Goal: Task Accomplishment & Management: Use online tool/utility

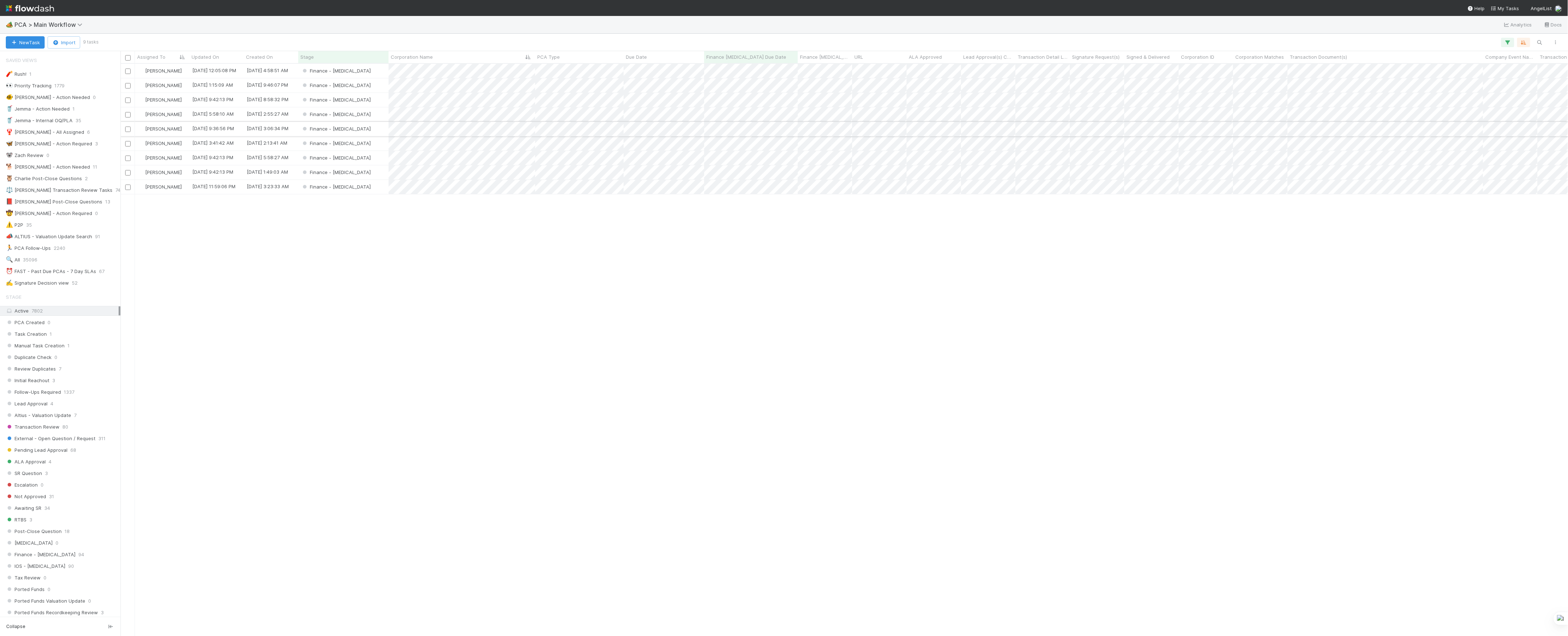
scroll to position [565, 1440]
click at [78, 25] on icon at bounding box center [81, 25] width 7 height 6
click at [91, 113] on div "🔧 Data Flags > Data Flag Resolution - Finance" at bounding box center [94, 115] width 173 height 7
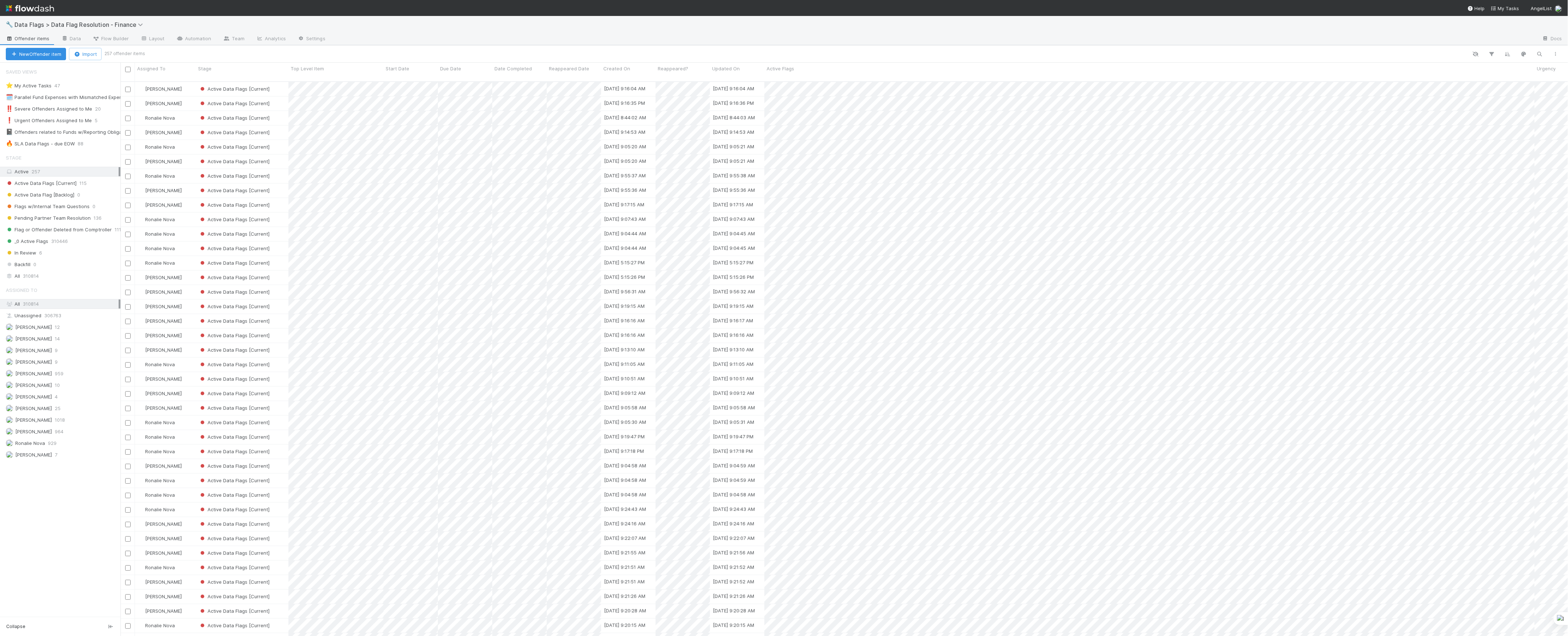
scroll to position [8, 8]
click at [78, 142] on span "88" at bounding box center [84, 144] width 13 height 9
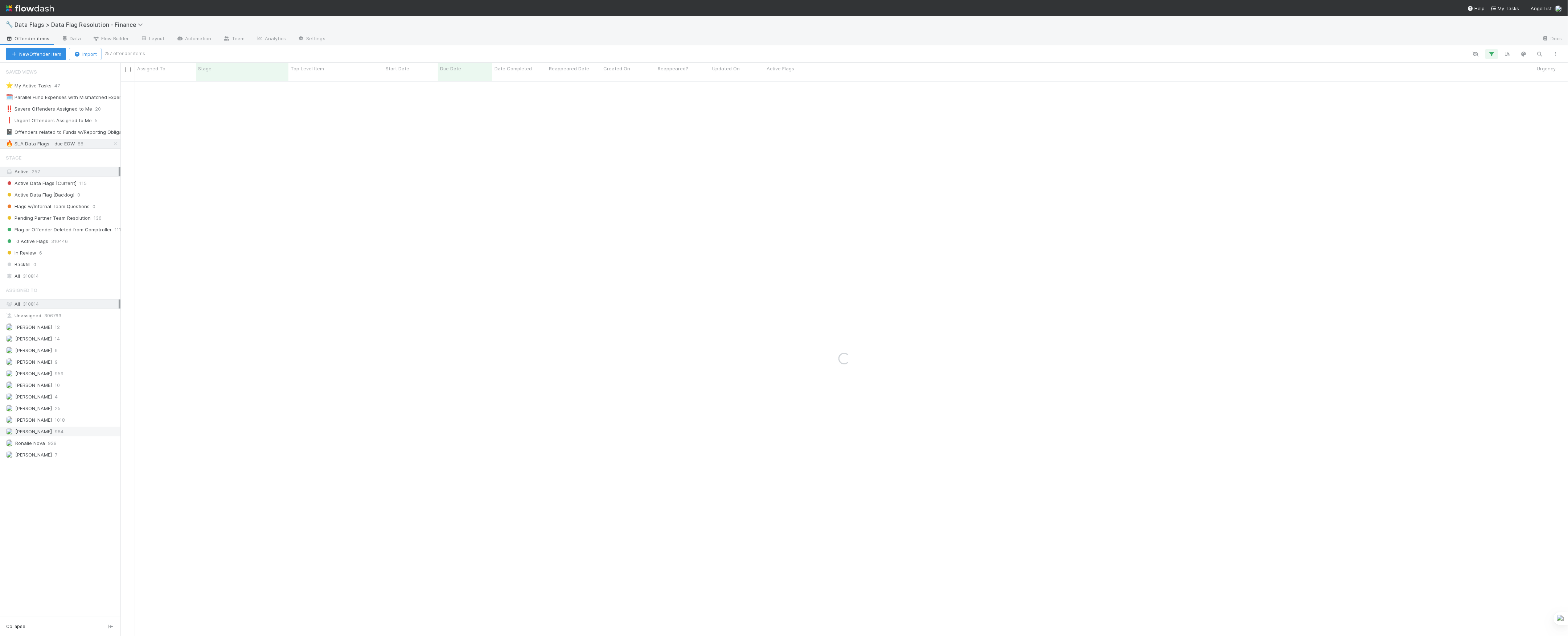
click at [59, 436] on span "964" at bounding box center [59, 432] width 8 height 9
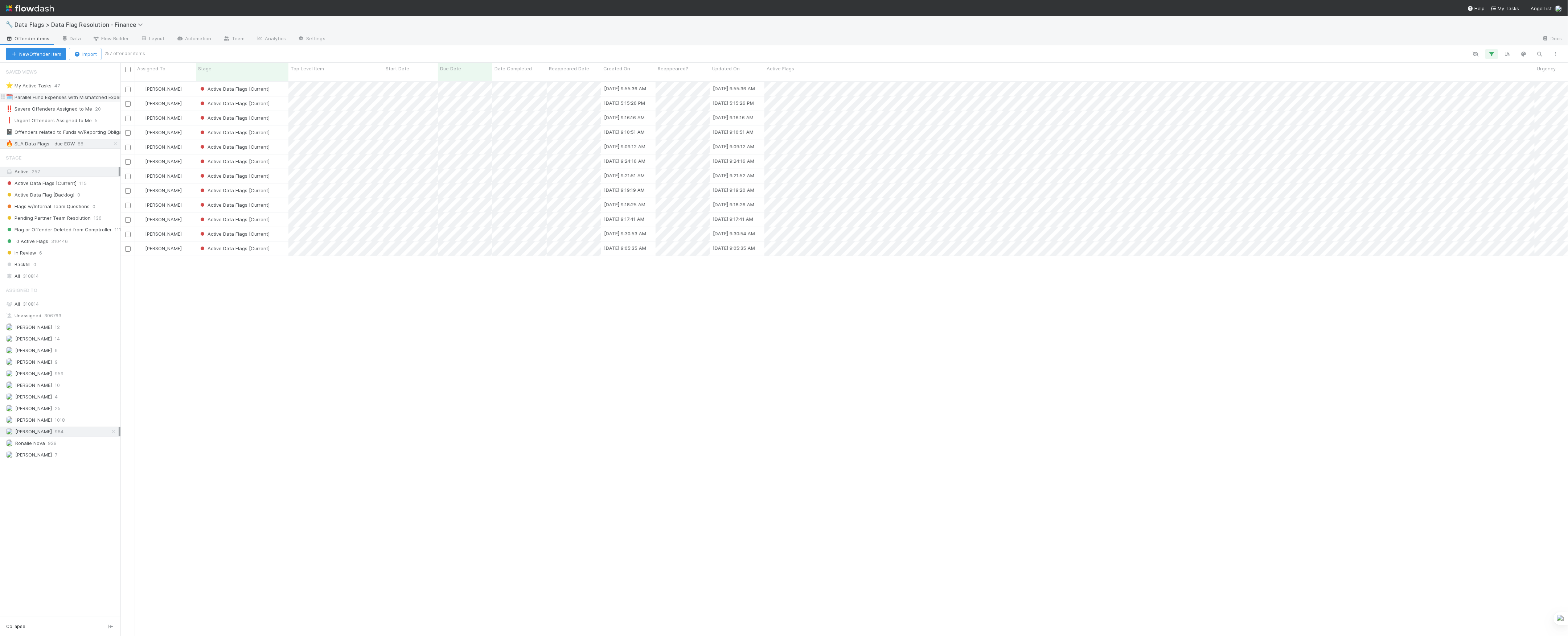
scroll to position [8, 8]
click at [527, 242] on div at bounding box center [784, 318] width 1568 height 636
click at [453, 277] on div at bounding box center [784, 318] width 1568 height 636
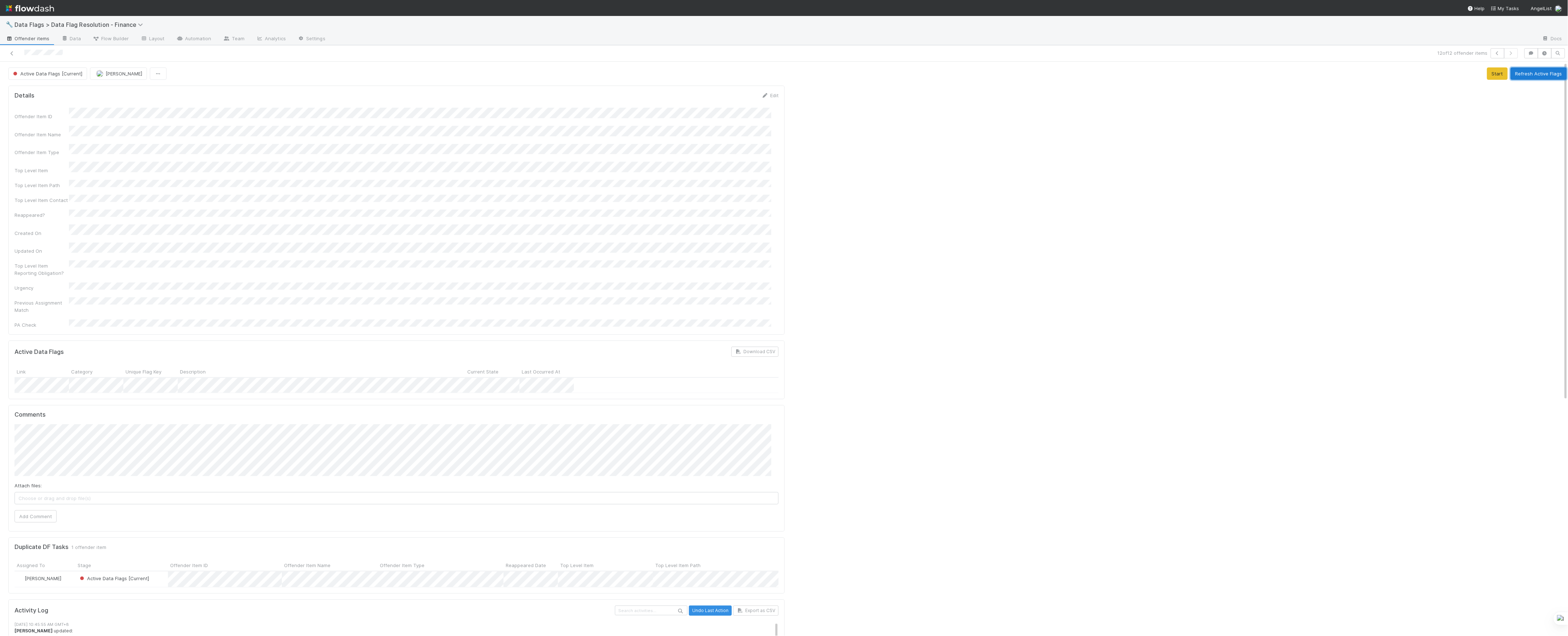
click at [1517, 79] on button "Refresh Active Flags" at bounding box center [1538, 73] width 56 height 12
drag, startPoint x: 66, startPoint y: 483, endPoint x: 61, endPoint y: 487, distance: 6.4
click at [66, 483] on div "Attach files: Choose or drag and drop file(s) Add Comment" at bounding box center [396, 474] width 764 height 98
click at [60, 488] on div "Attach files: Choose or drag and drop file(s) Add Comment" at bounding box center [396, 474] width 764 height 98
click at [47, 538] on div "Duplicate DF Tasks 1 offender item Assigned To Stage Offender Item ID Offender …" at bounding box center [396, 566] width 776 height 56
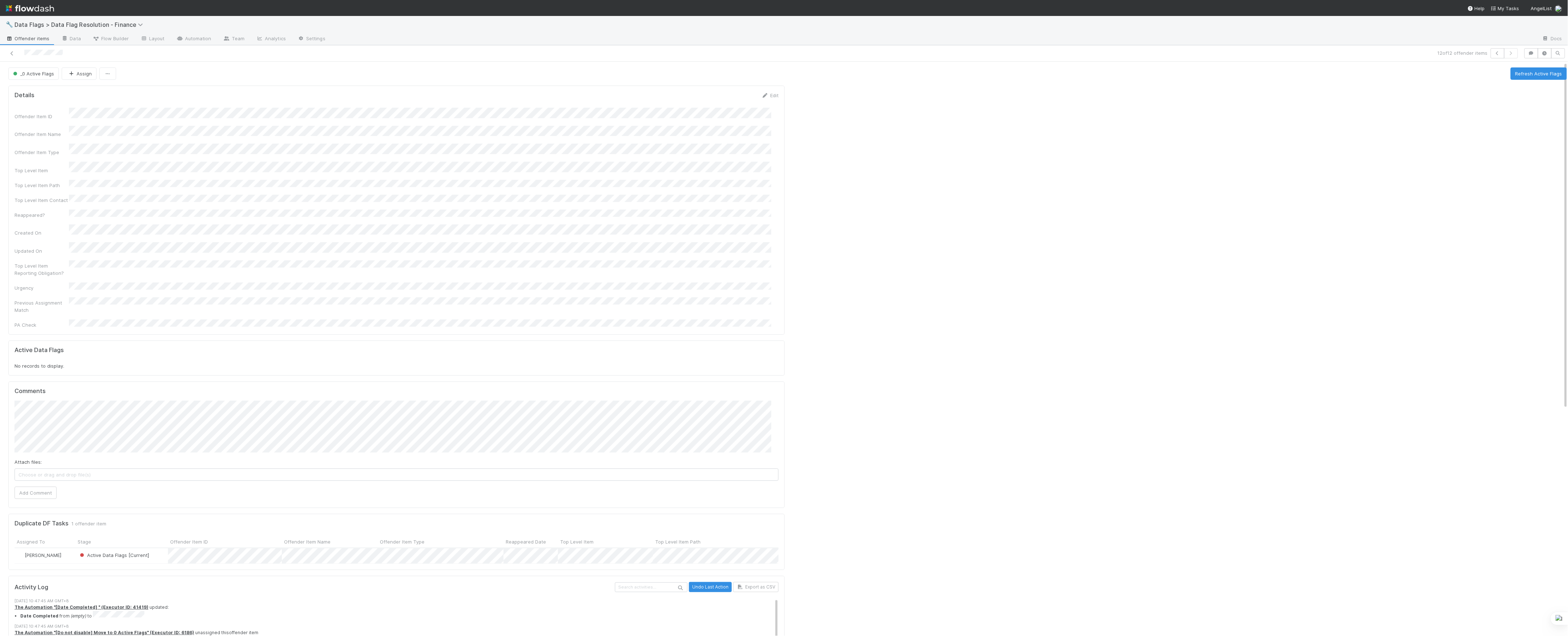
drag, startPoint x: 47, startPoint y: 498, endPoint x: 27, endPoint y: 458, distance: 44.7
click at [27, 469] on span "Choose or drag and drop file(s)" at bounding box center [396, 475] width 763 height 12
click at [32, 487] on button "Add Comment" at bounding box center [35, 493] width 42 height 12
click at [14, 56] on icon at bounding box center [12, 53] width 7 height 5
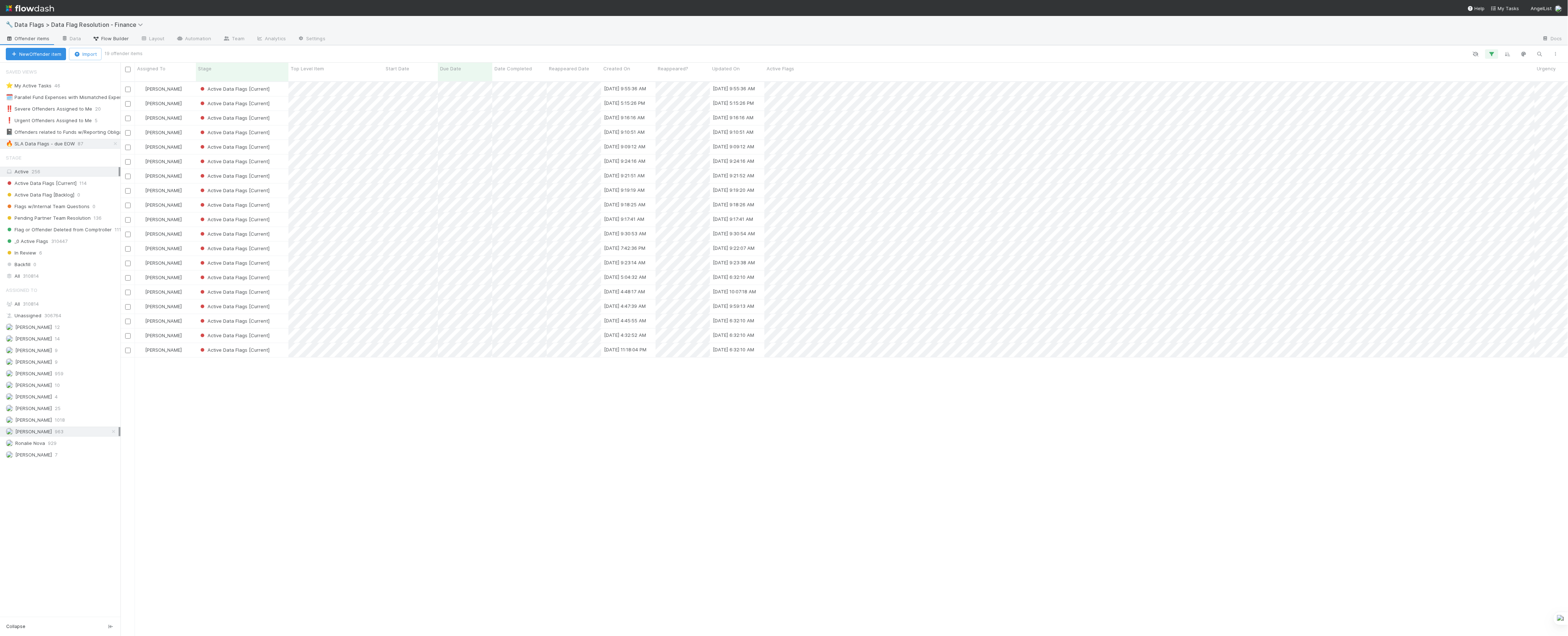
scroll to position [553, 1440]
click at [282, 343] on div "Active Data Flags [Current]" at bounding box center [242, 350] width 92 height 14
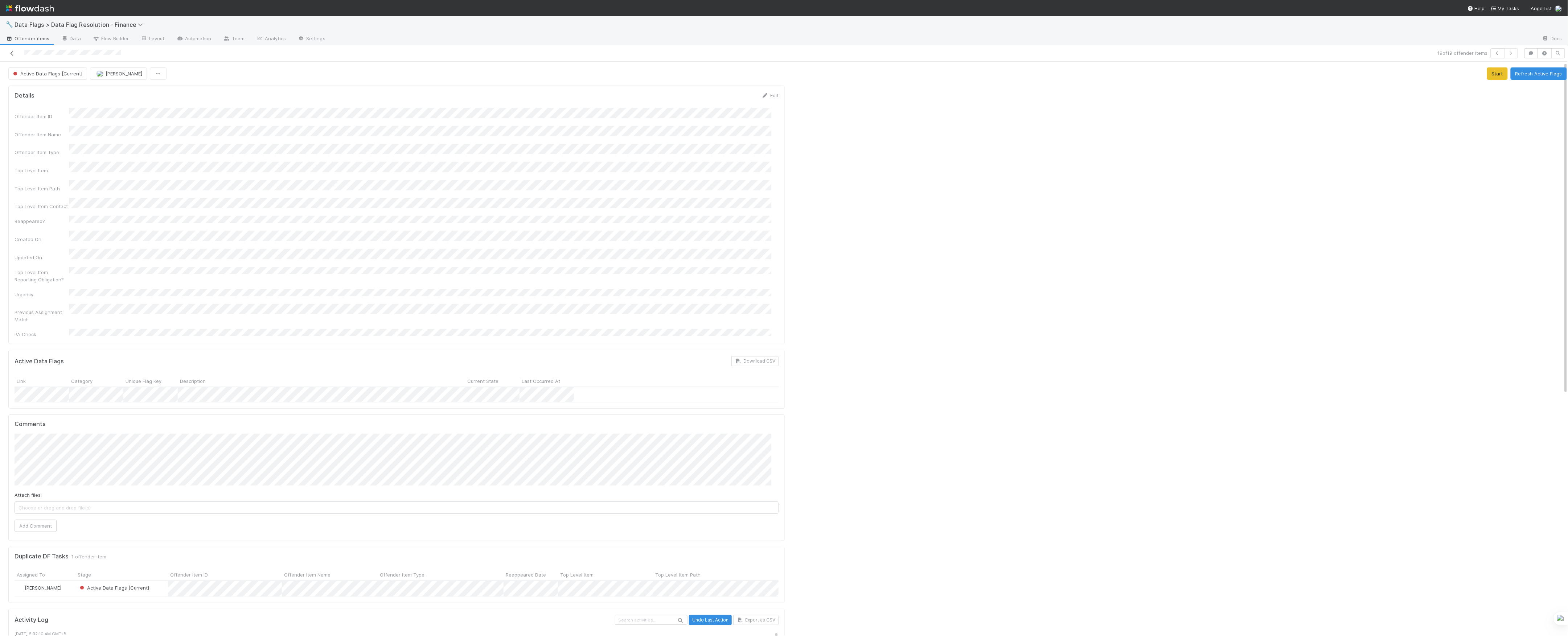
click at [11, 57] on link at bounding box center [12, 53] width 7 height 7
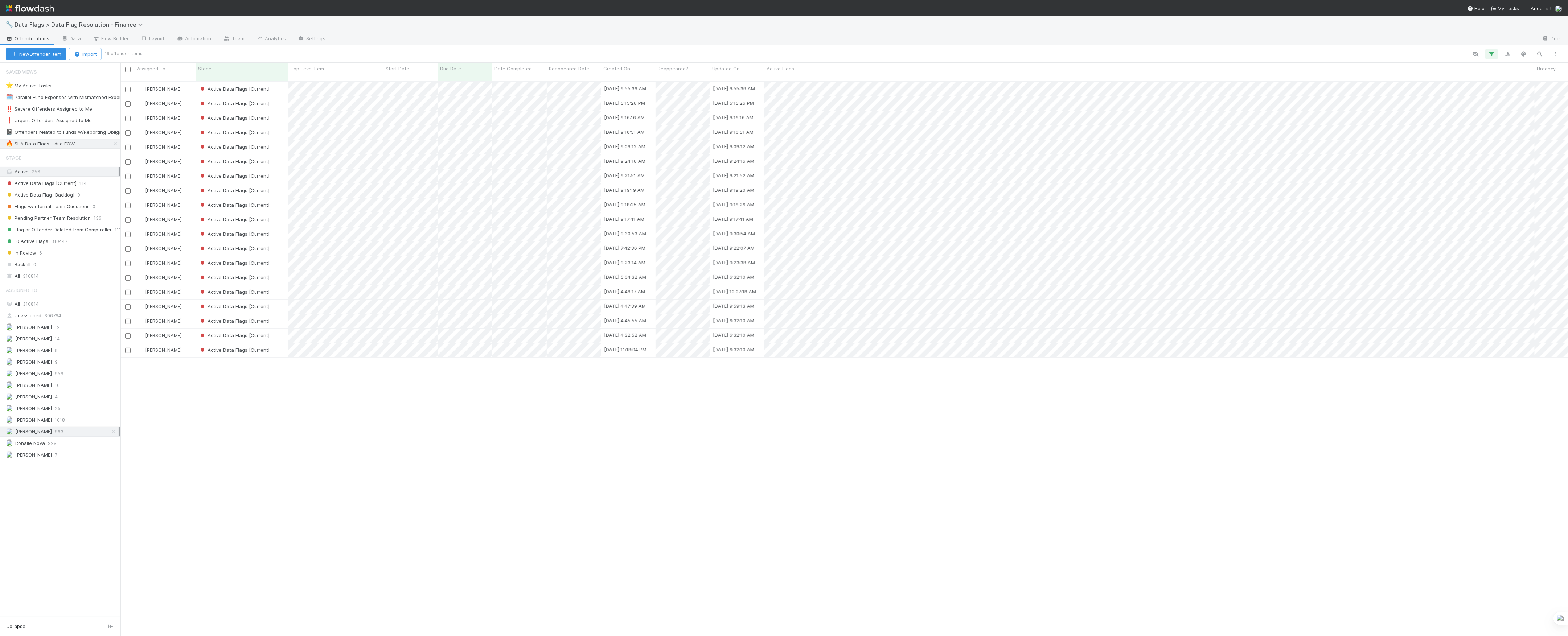
scroll to position [553, 1440]
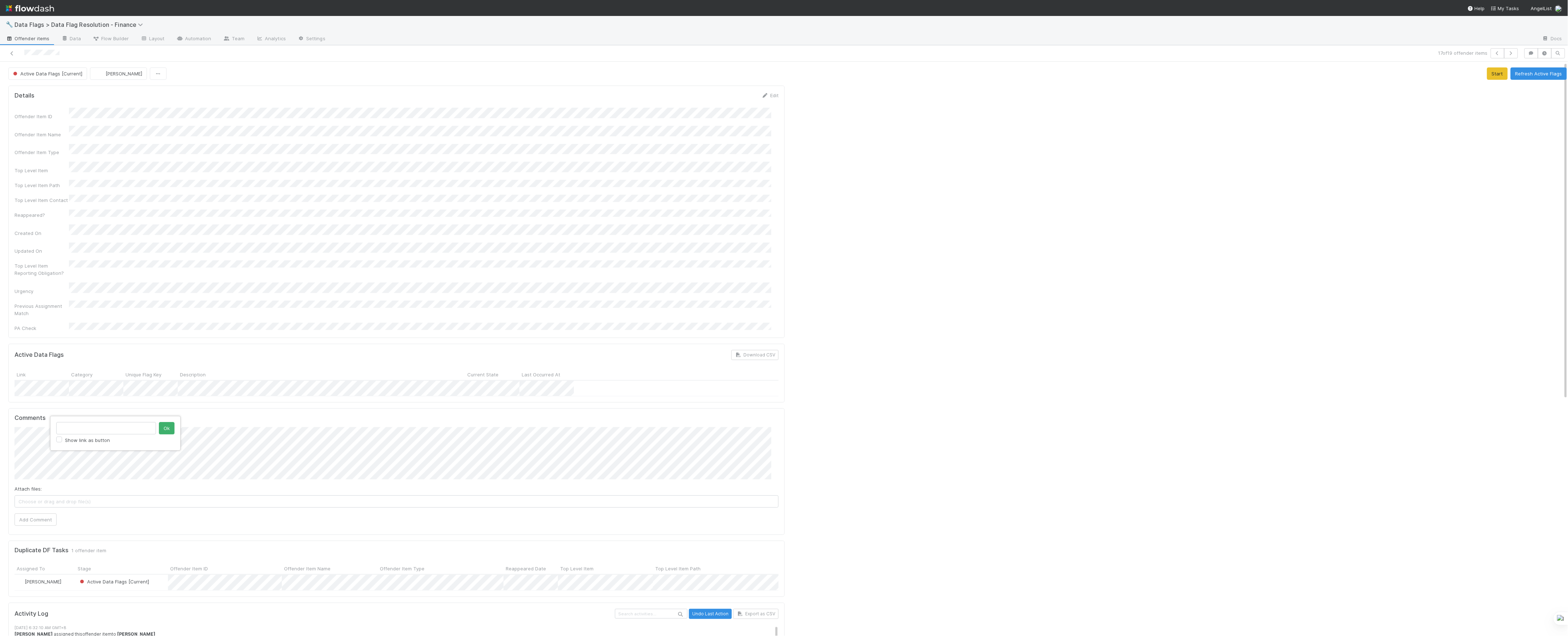
type input "https://comptroller.internal.angellist.com/v/review_data_change_requests?compan…"
click button "Ok" at bounding box center [167, 428] width 16 height 12
click at [28, 514] on button "Add Comment" at bounding box center [35, 520] width 42 height 12
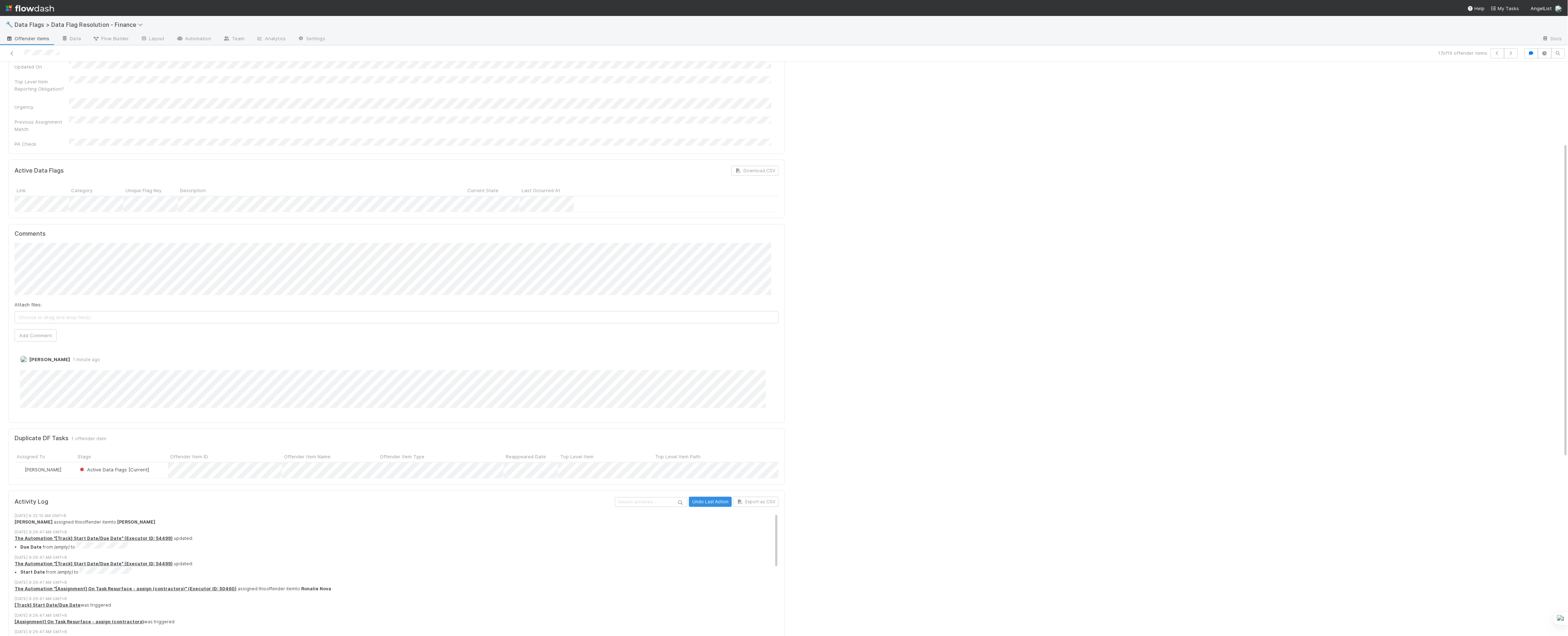
scroll to position [193, 0]
click at [1463, 429] on div at bounding box center [1178, 405] width 782 height 1032
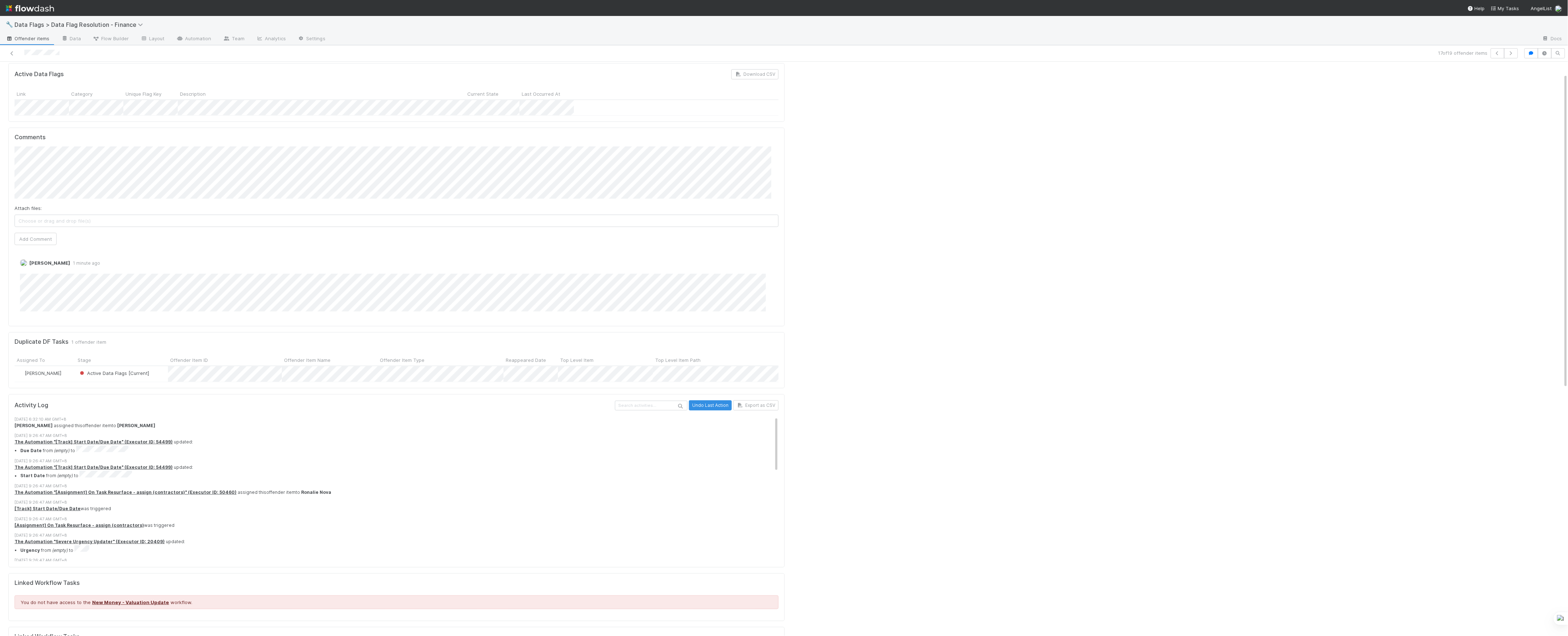
scroll to position [0, 0]
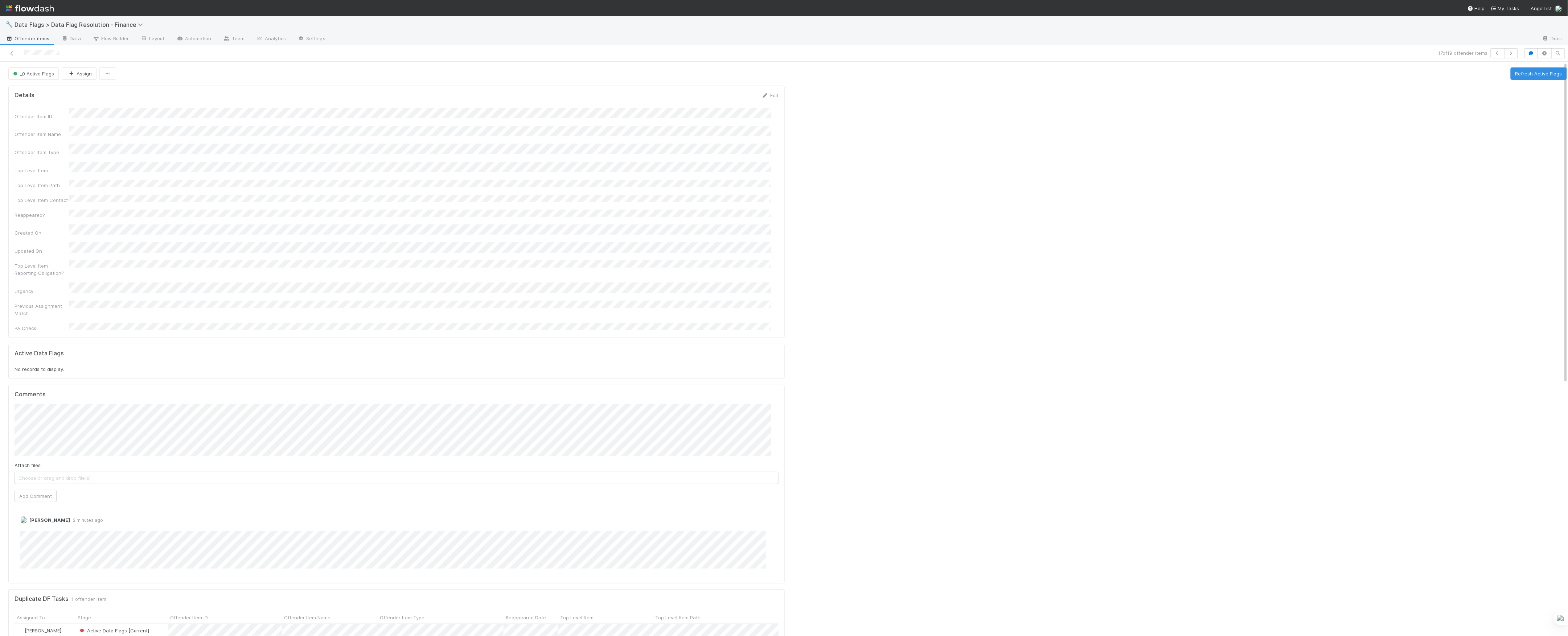
click at [12, 49] on div at bounding box center [383, 54] width 760 height 10
click at [12, 56] on icon at bounding box center [12, 53] width 7 height 5
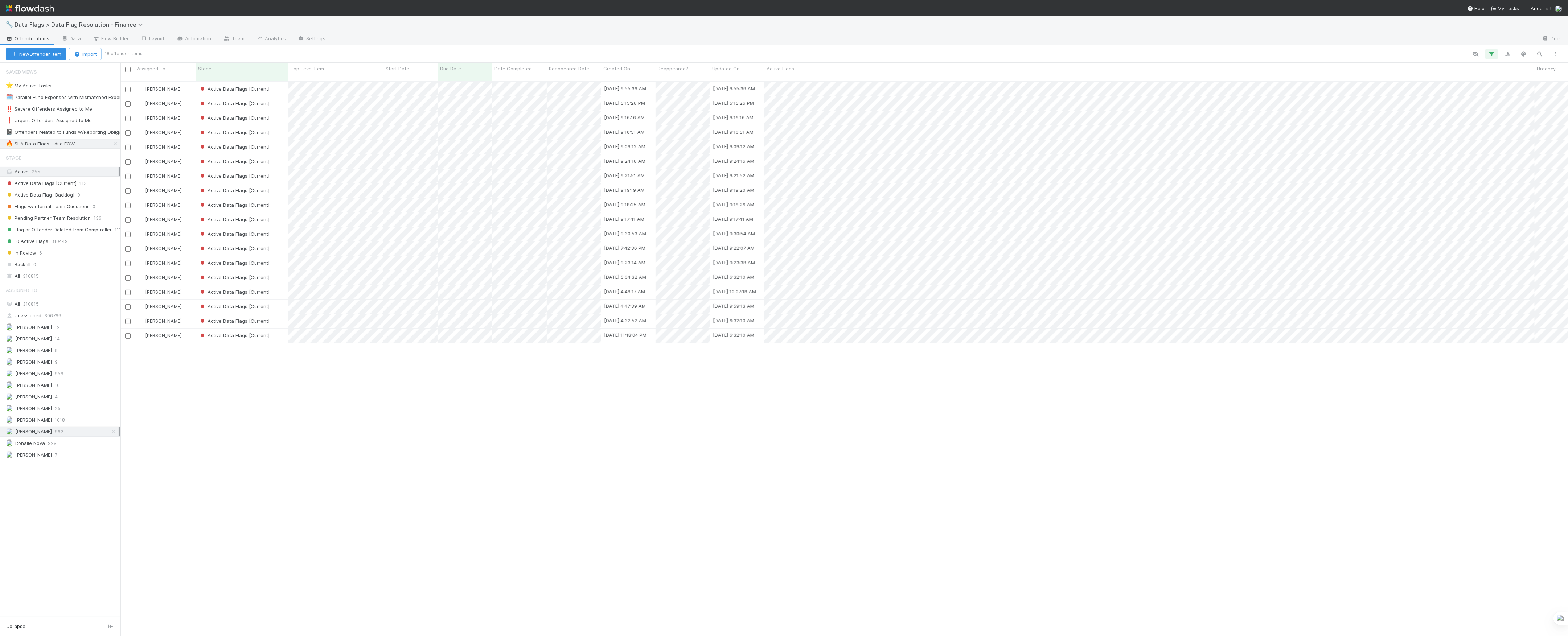
scroll to position [553, 1440]
click at [278, 302] on div "Active Data Flags [Current]" at bounding box center [242, 307] width 92 height 14
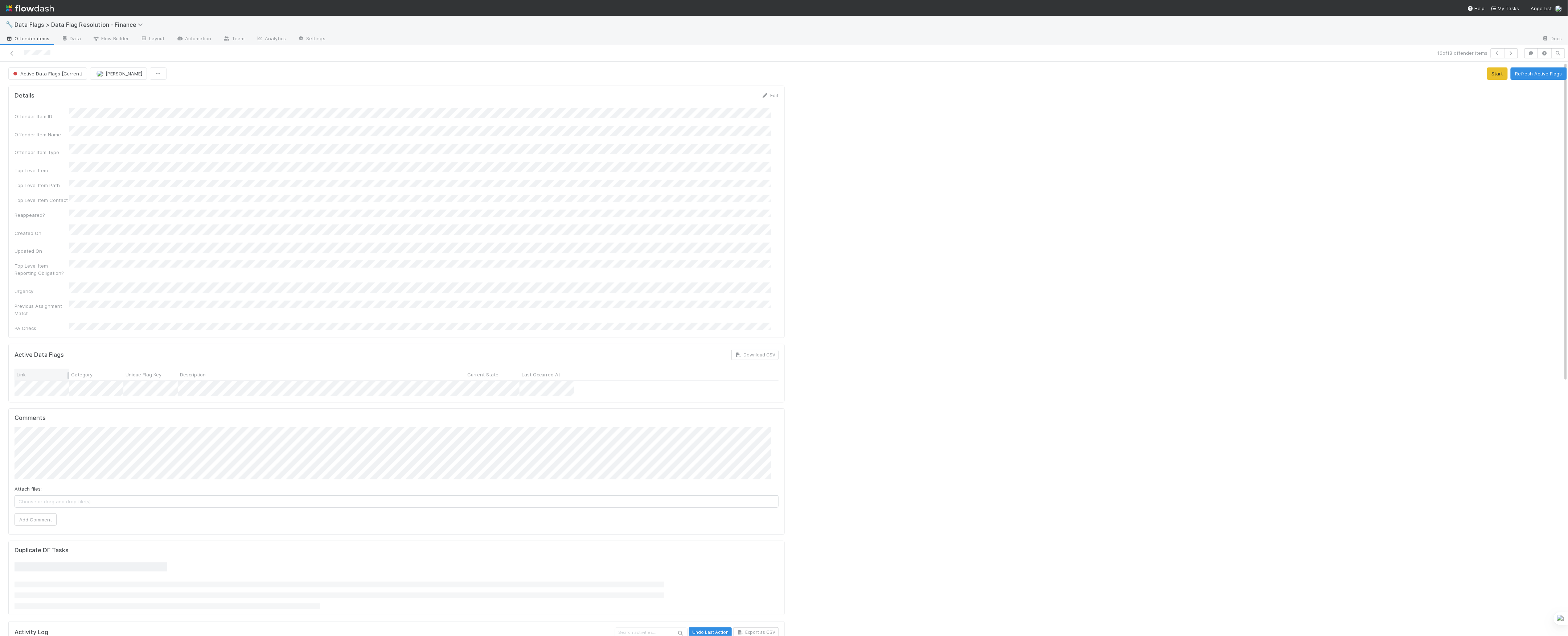
click at [47, 369] on div "Link" at bounding box center [41, 374] width 54 height 11
click at [44, 514] on button "Add Comment" at bounding box center [35, 520] width 42 height 12
click at [35, 74] on span "Active Data Flags [Current]" at bounding box center [47, 73] width 70 height 6
click at [43, 131] on span "Pending Partner Team Resolution" at bounding box center [52, 131] width 85 height 6
click at [10, 56] on link at bounding box center [12, 53] width 7 height 7
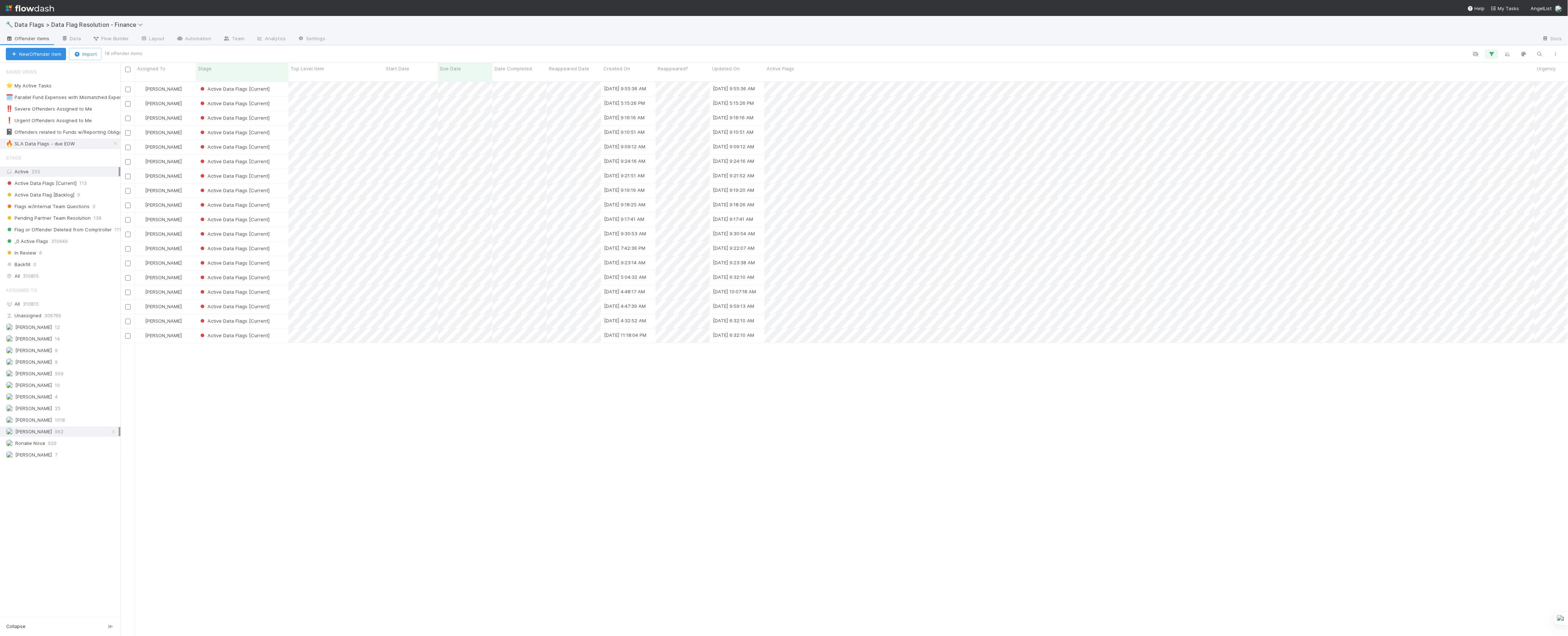
scroll to position [553, 1440]
click at [278, 304] on div "Active Data Flags [Current]" at bounding box center [242, 307] width 92 height 14
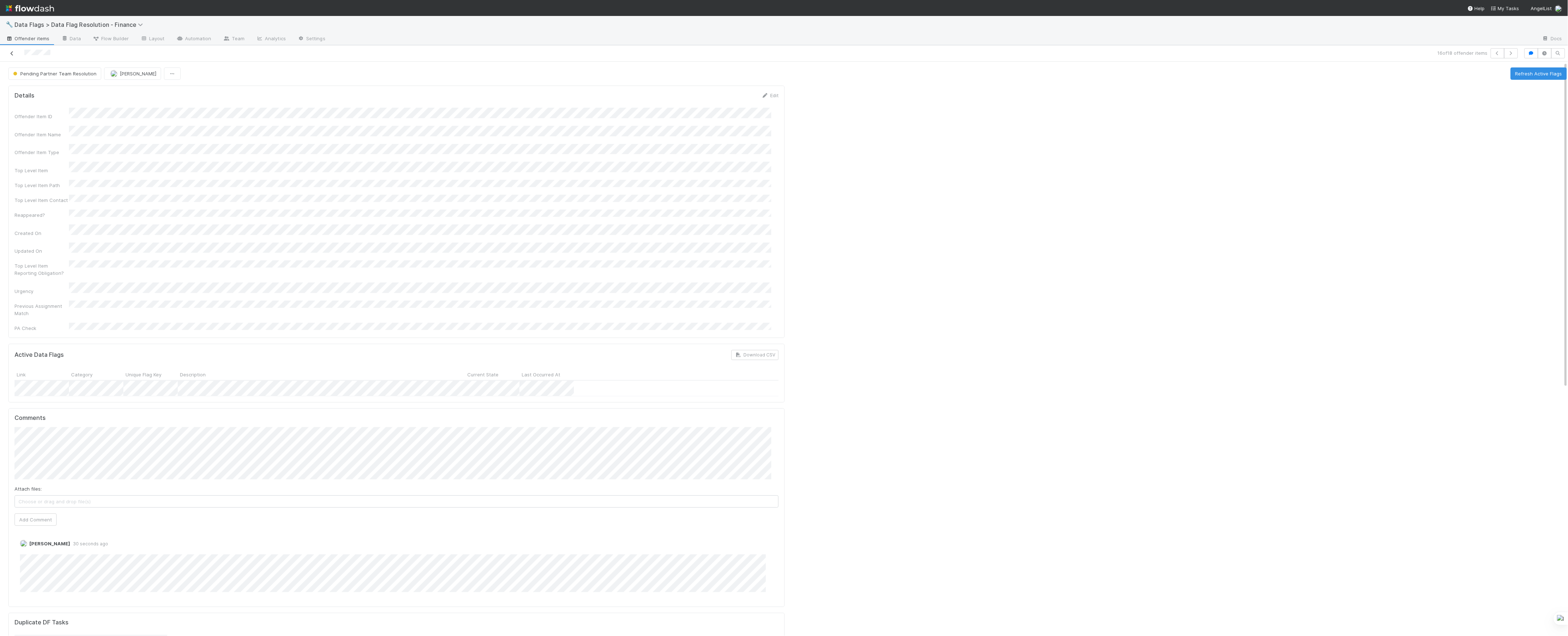
click at [10, 52] on icon at bounding box center [12, 53] width 7 height 5
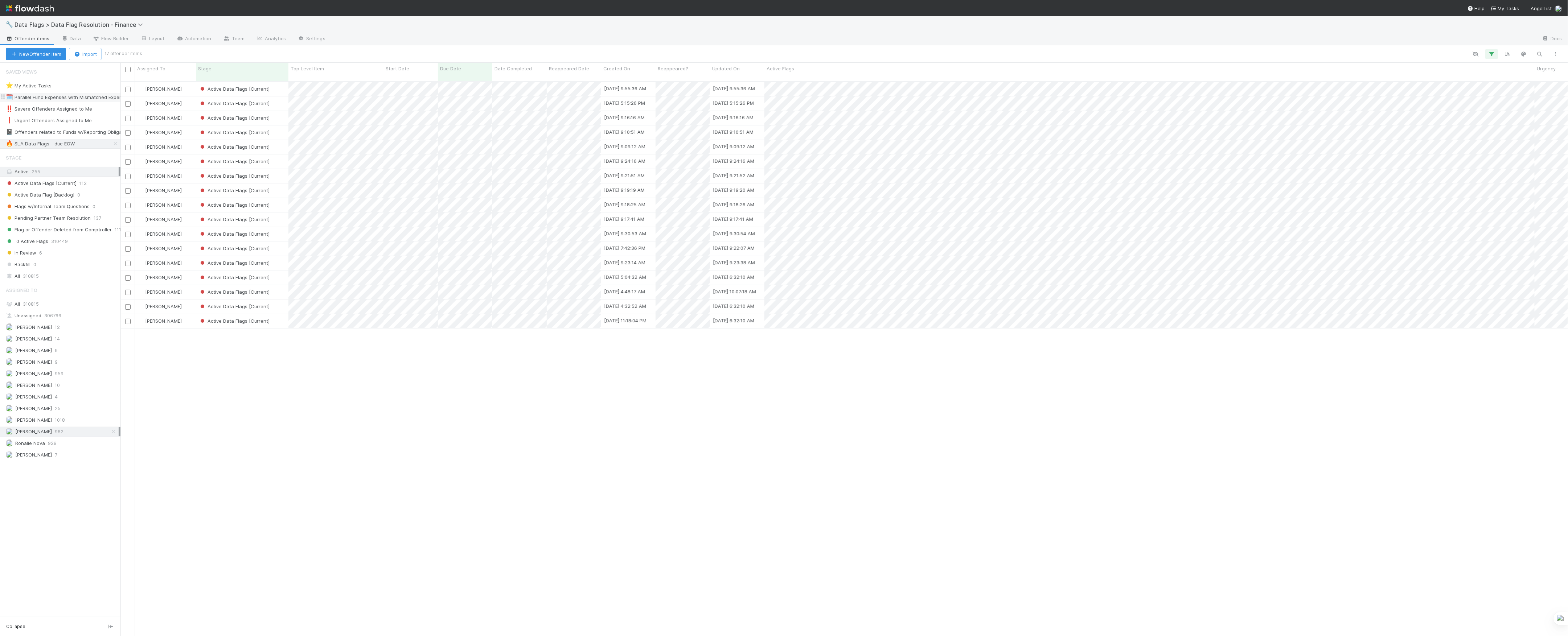
scroll to position [553, 1440]
click at [282, 288] on div "Active Data Flags [Current]" at bounding box center [242, 292] width 92 height 14
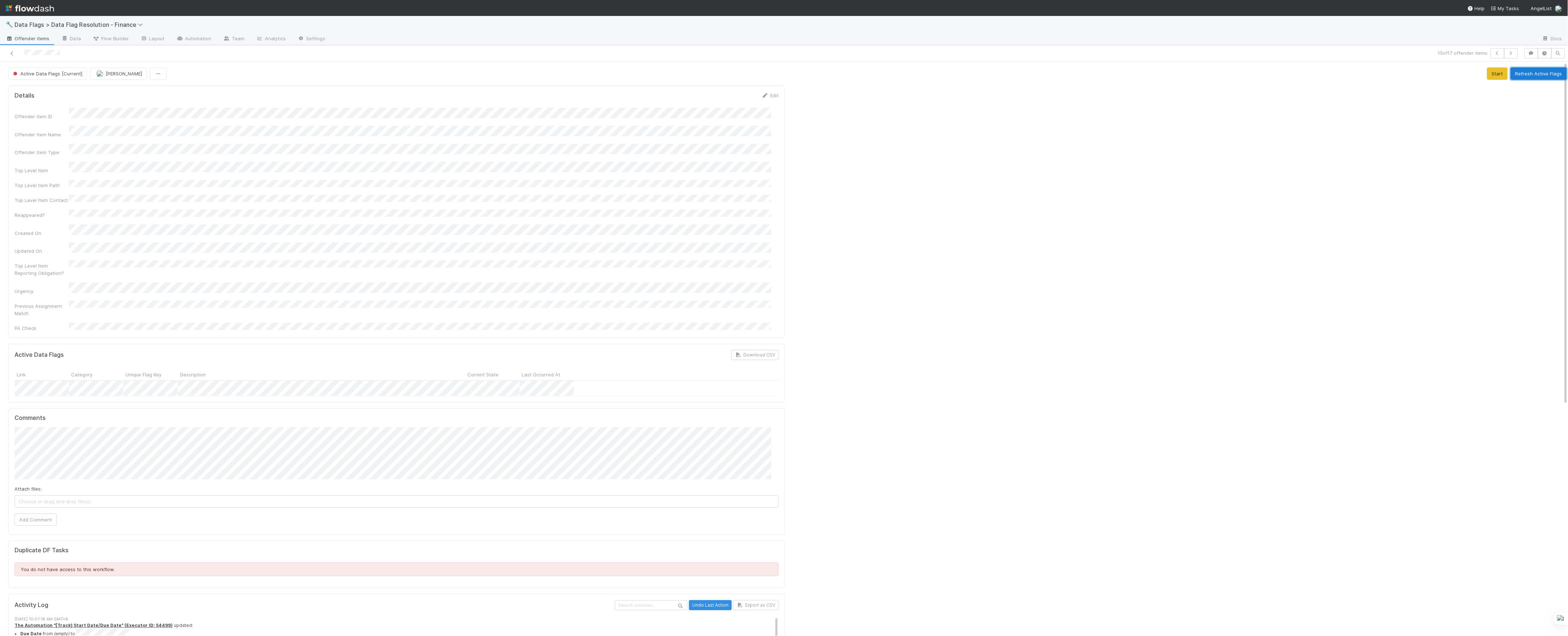
click at [1534, 78] on button "Refresh Active Flags" at bounding box center [1538, 73] width 56 height 12
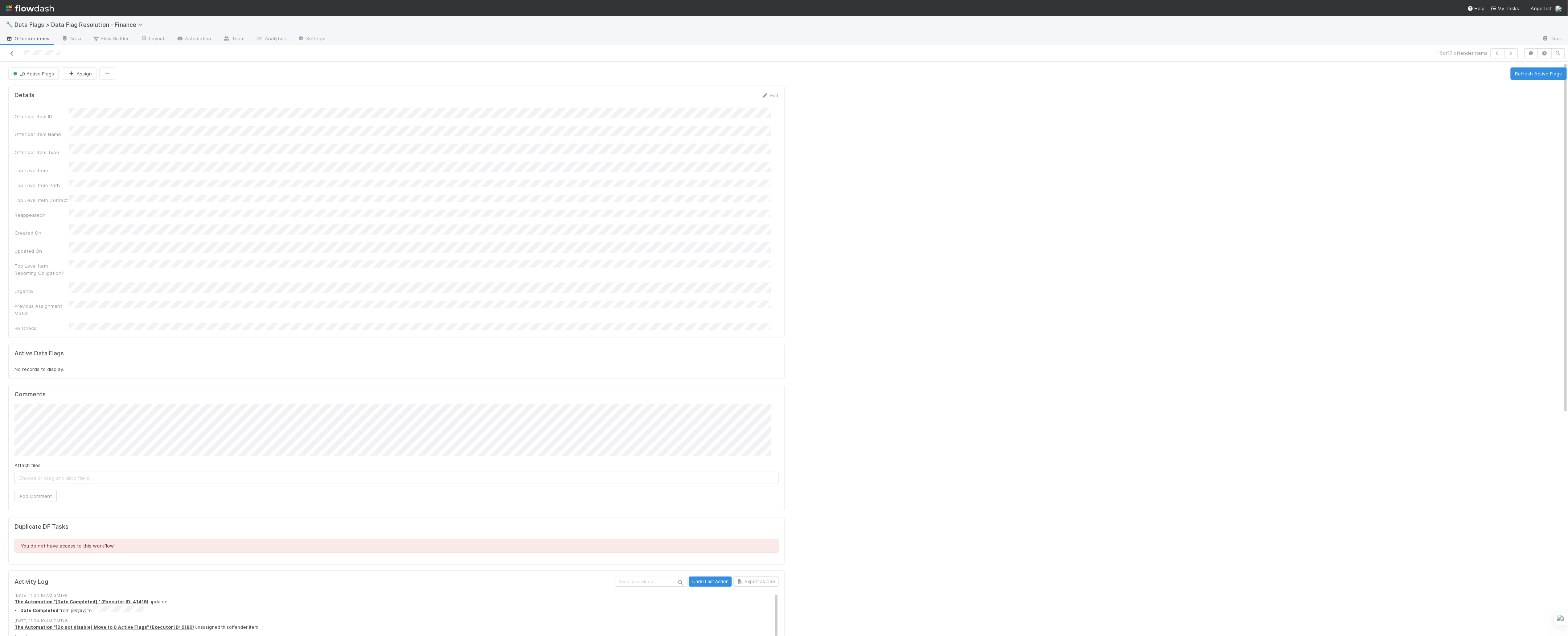
click at [12, 52] on icon at bounding box center [12, 53] width 7 height 5
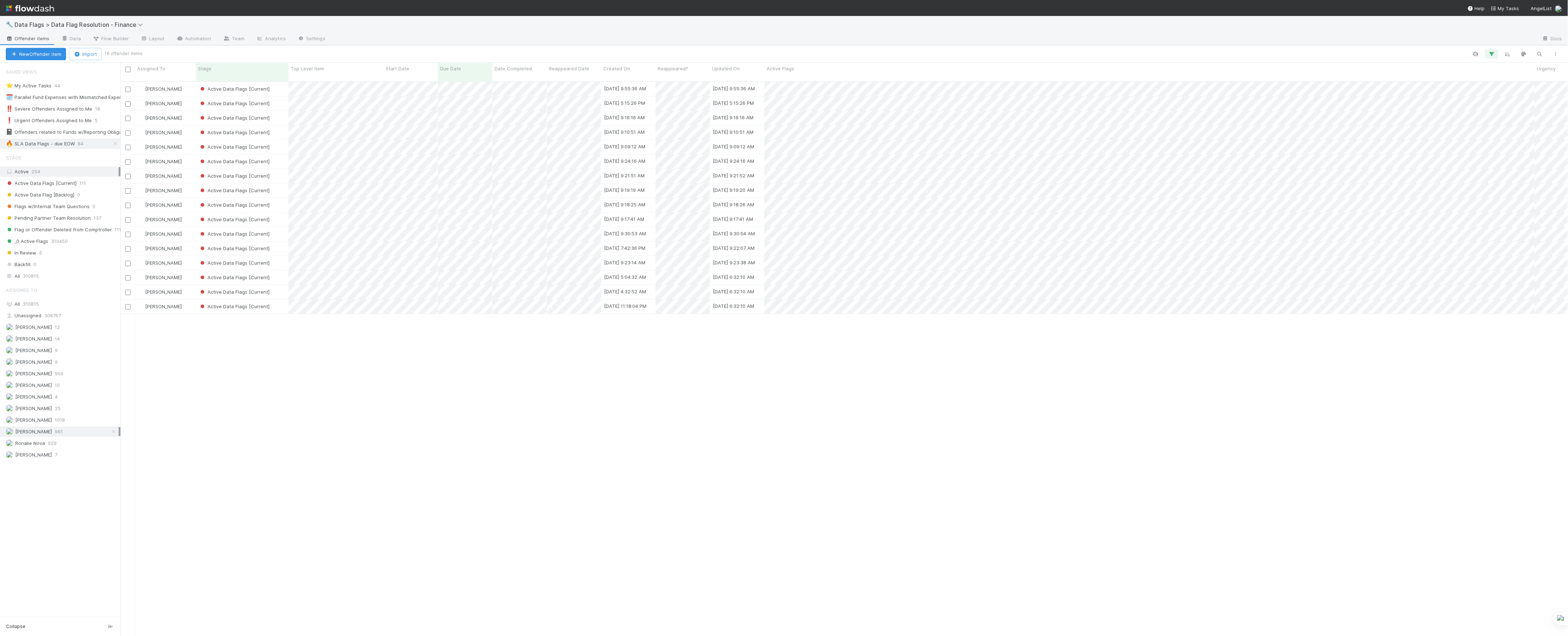
scroll to position [8, 8]
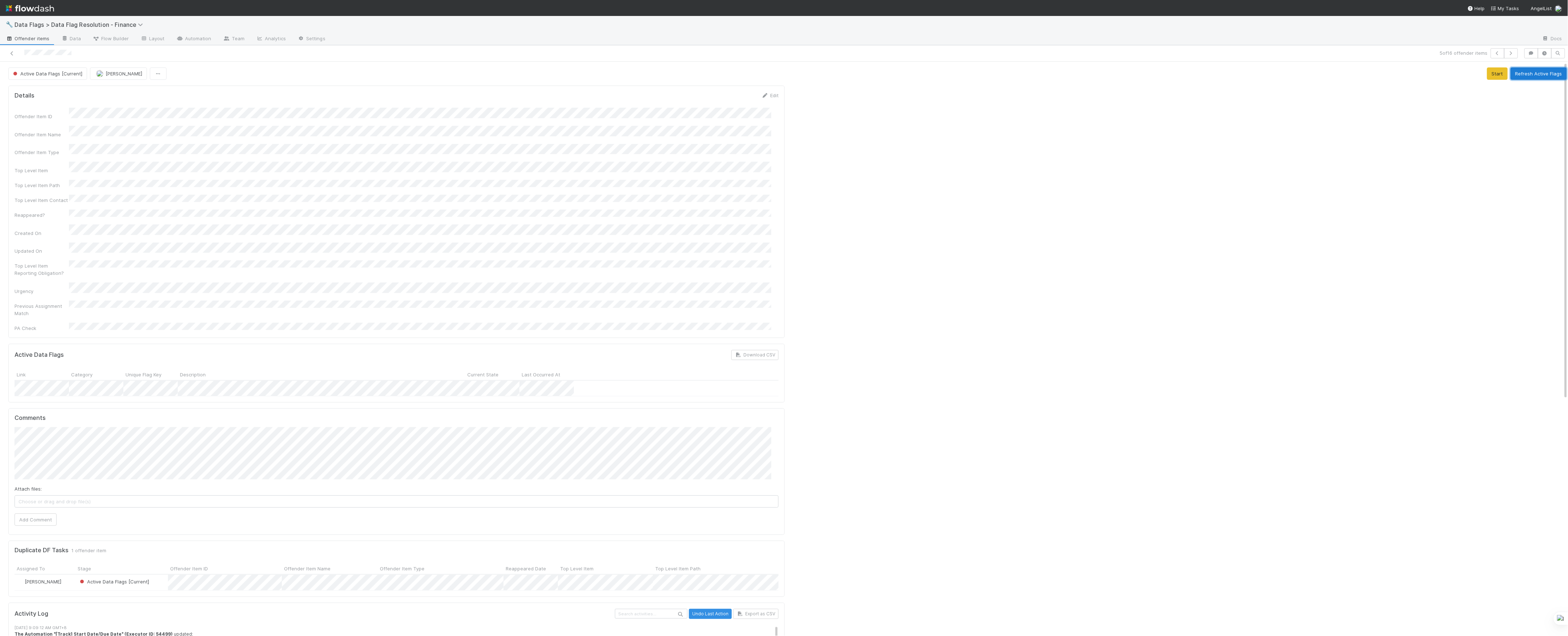
drag, startPoint x: 1518, startPoint y: 72, endPoint x: 1510, endPoint y: 76, distance: 8.9
click at [1518, 72] on button "Refresh Active Flags" at bounding box center [1538, 73] width 56 height 12
click at [48, 514] on button "Add Comment" at bounding box center [35, 520] width 42 height 12
click at [5, 51] on div at bounding box center [383, 54] width 760 height 10
click at [10, 52] on icon at bounding box center [12, 53] width 7 height 5
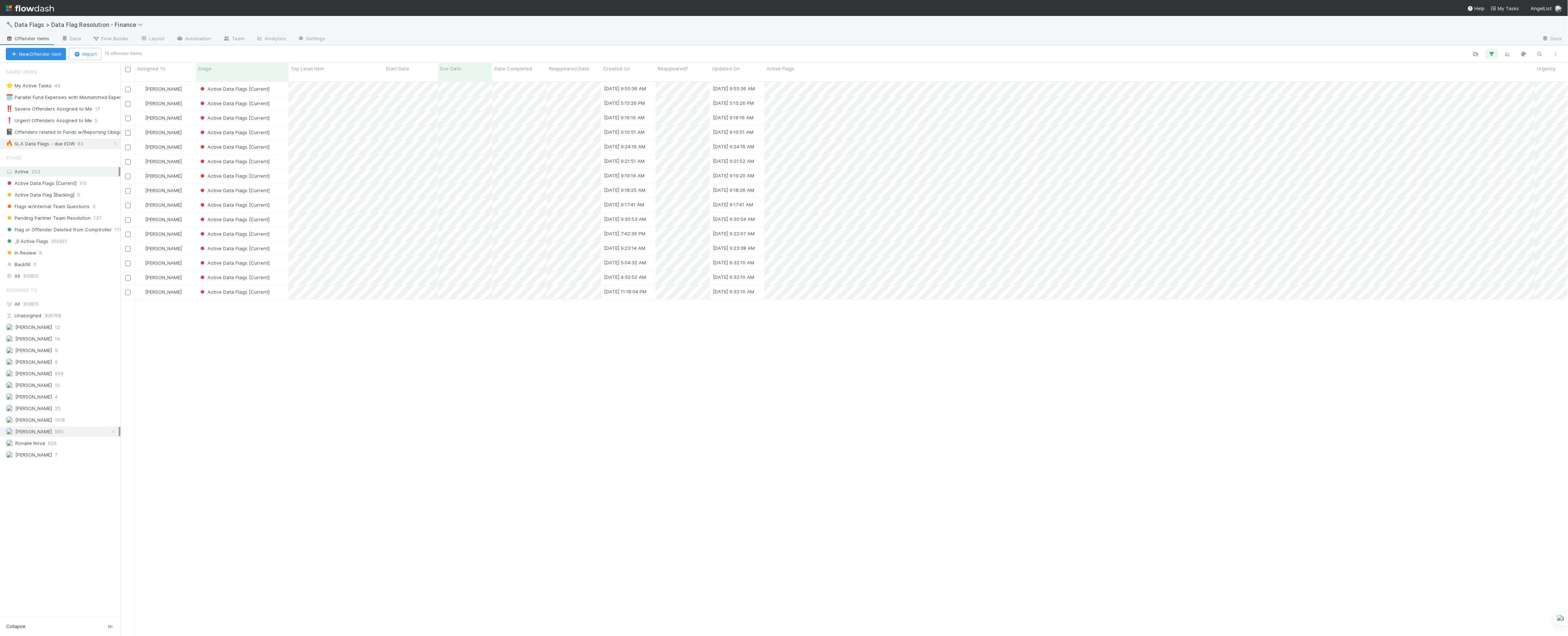
scroll to position [553, 1440]
click at [63, 16] on div "🔧 Data Flags > Data Flag Resolution - Finance" at bounding box center [784, 25] width 1568 height 17
click at [78, 24] on span "Data Flags > Data Flag Resolution - Finance" at bounding box center [80, 25] width 132 height 7
click at [90, 147] on div "🖖 Valuation Update Requests" at bounding box center [94, 149] width 173 height 7
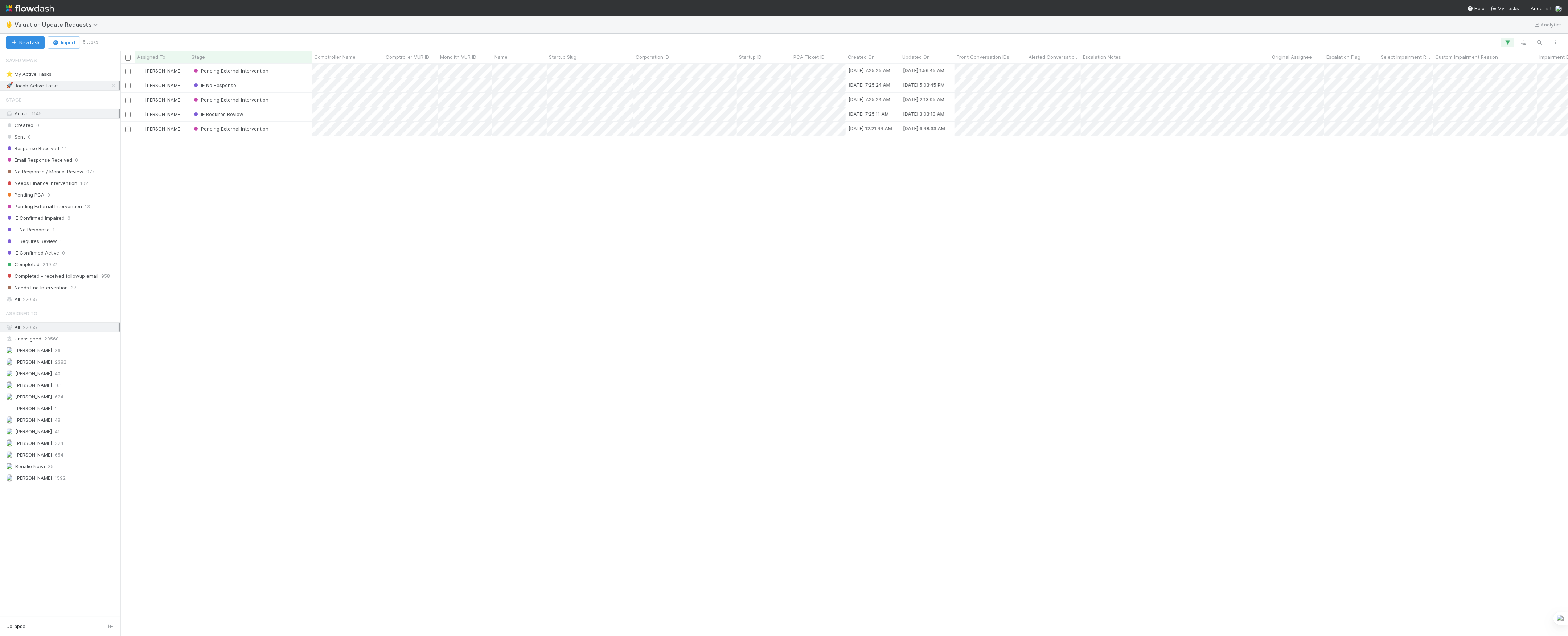
scroll to position [565, 1440]
click at [114, 85] on icon at bounding box center [113, 85] width 7 height 5
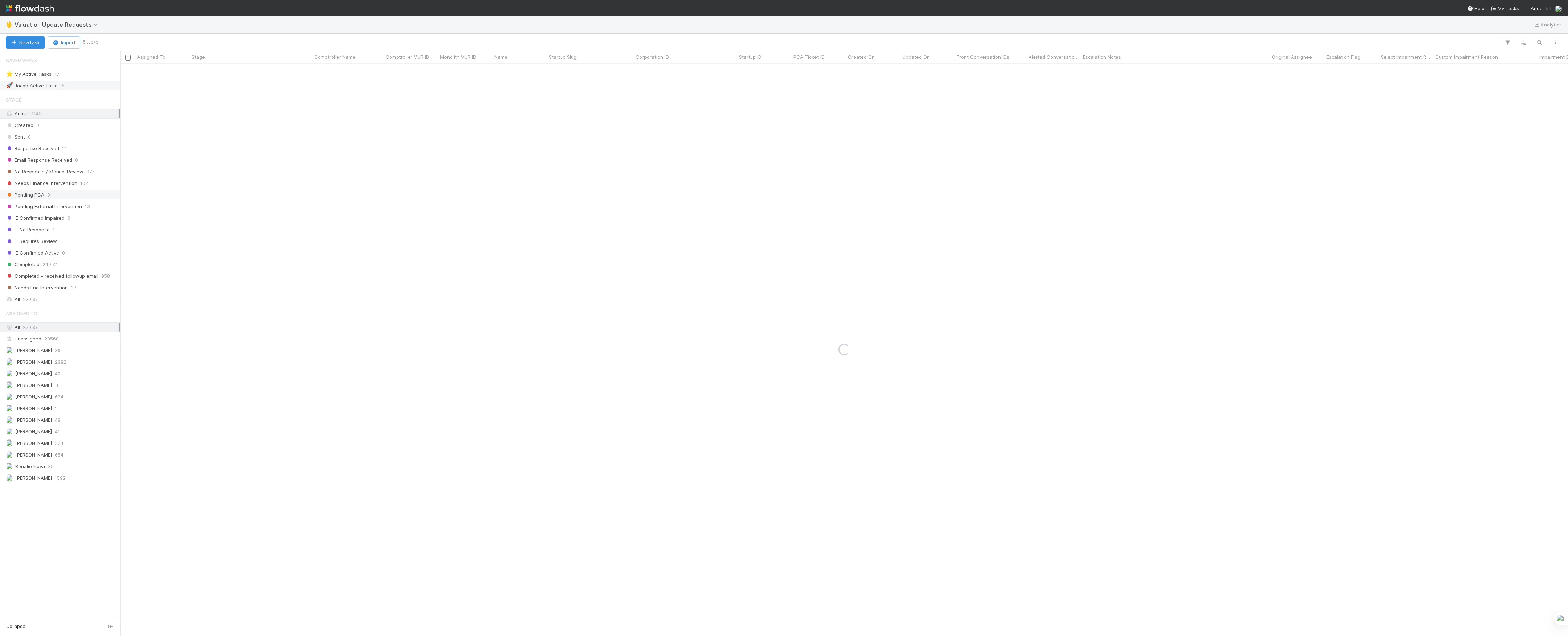
click at [78, 186] on div "Needs Finance Intervention 102" at bounding box center [62, 184] width 113 height 9
click at [43, 449] on div "Marvey Fuentes 324" at bounding box center [60, 443] width 120 height 10
click at [45, 446] on span "[PERSON_NAME]" at bounding box center [34, 443] width 37 height 6
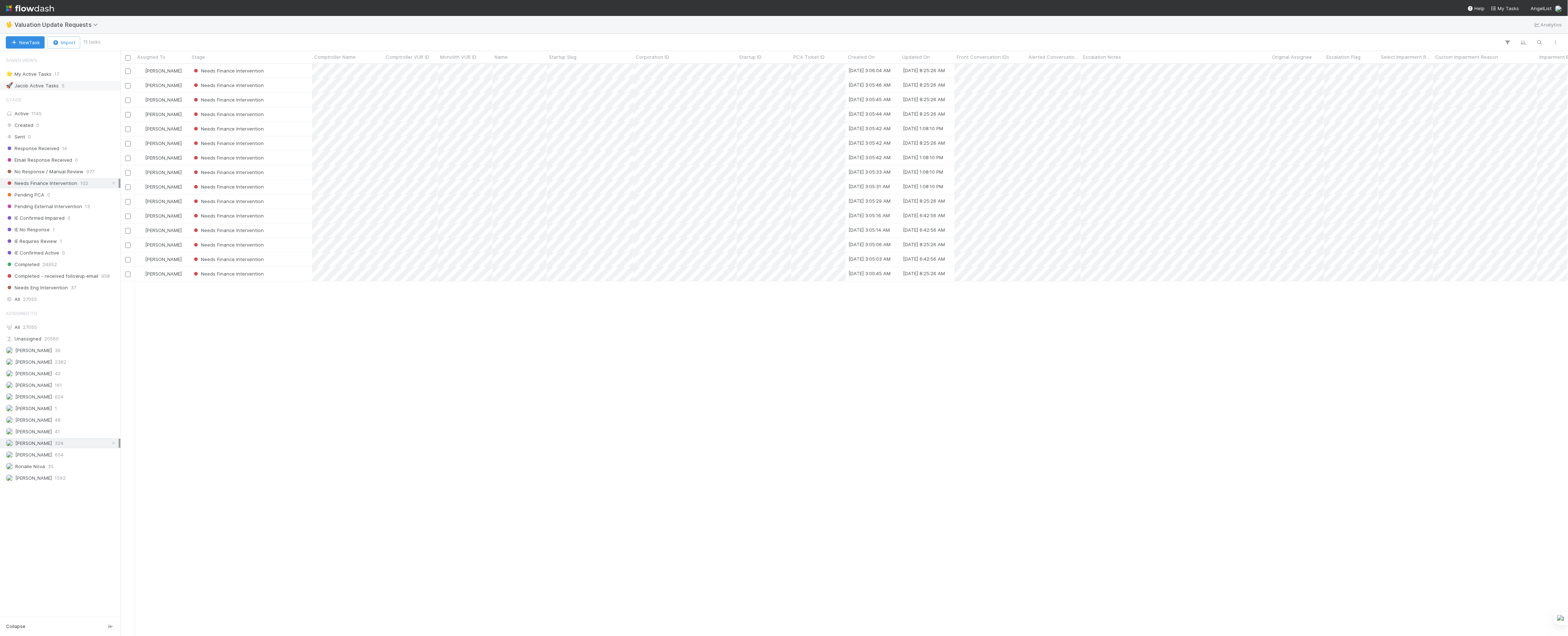
scroll to position [565, 1440]
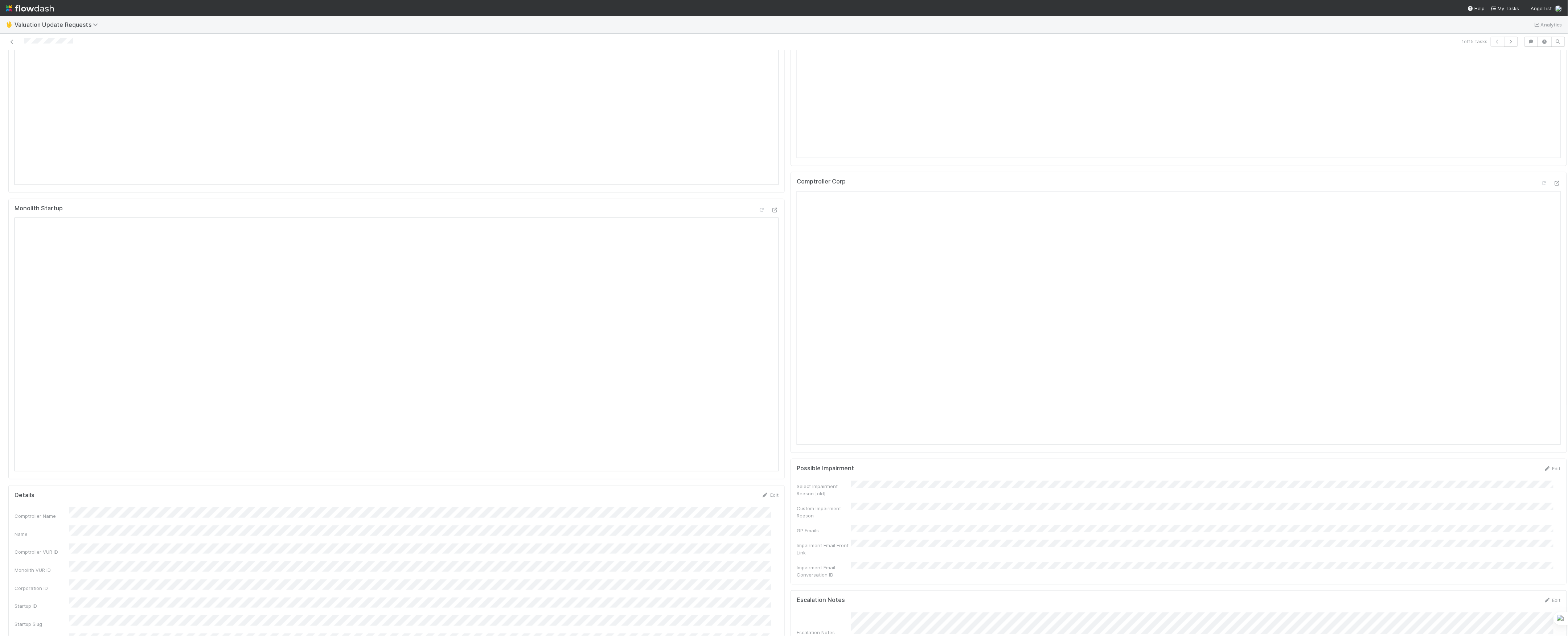
scroll to position [290, 0]
click at [1546, 242] on div "Comptroller Corp" at bounding box center [1178, 361] width 776 height 281
click at [1546, 242] on div "Comptroller Corp" at bounding box center [1178, 361] width 776 height 281
click at [1553, 234] on icon at bounding box center [1556, 231] width 7 height 5
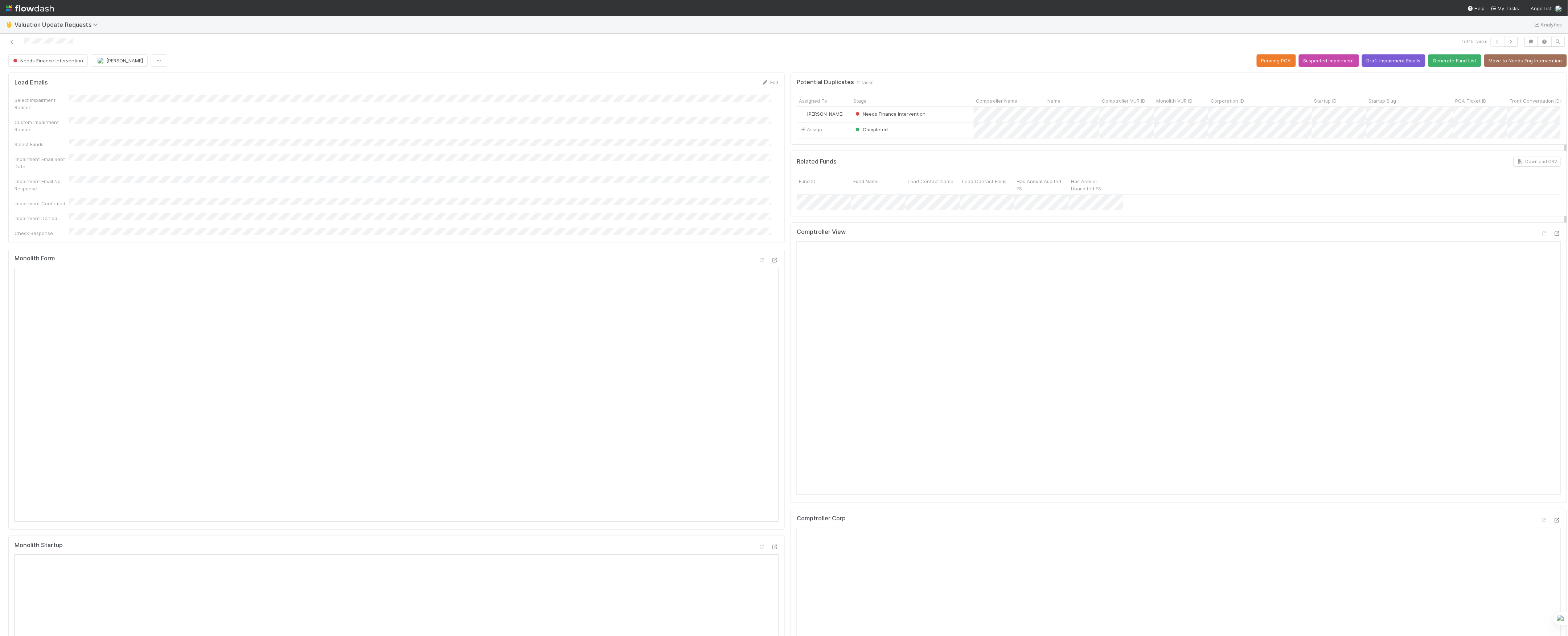
scroll to position [0, 0]
click at [1540, 238] on icon at bounding box center [1543, 235] width 7 height 5
click at [8, 41] on icon at bounding box center [12, 41] width 7 height 5
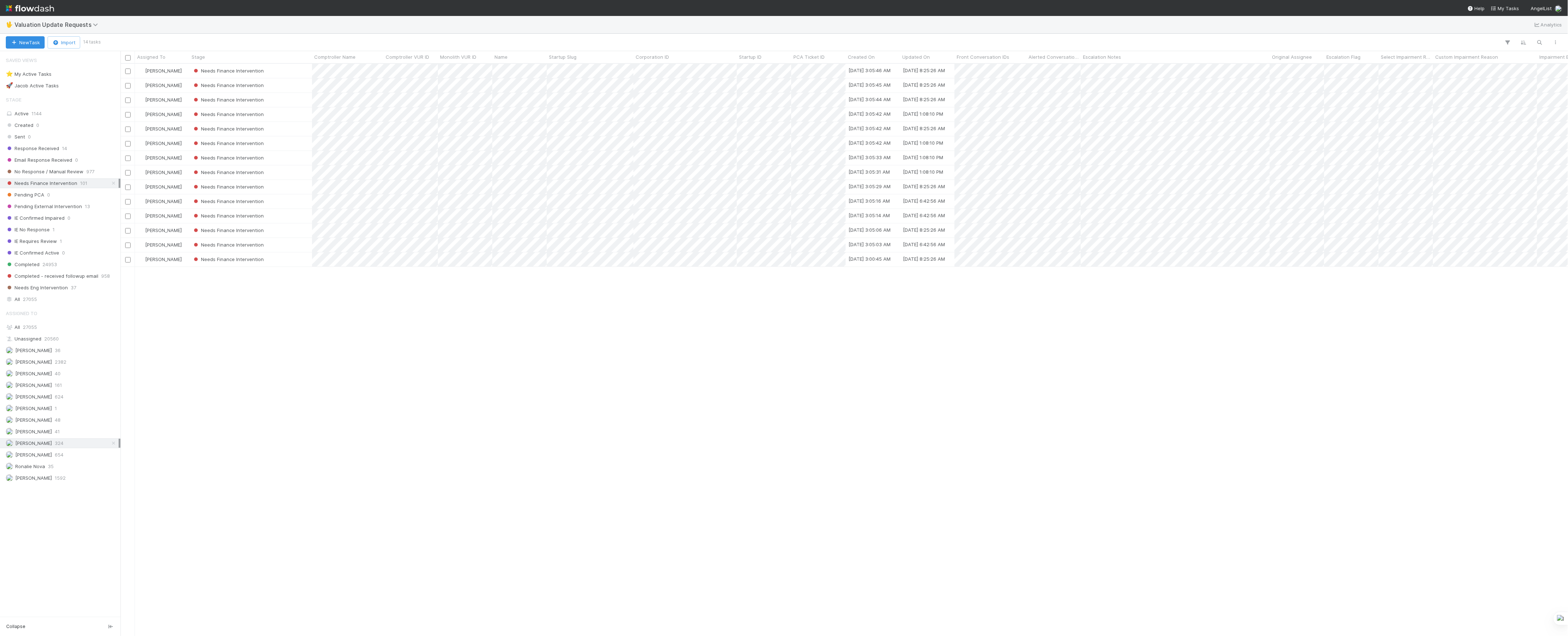
scroll to position [565, 1440]
drag, startPoint x: 427, startPoint y: 364, endPoint x: 432, endPoint y: 366, distance: 5.4
click at [430, 365] on div "Marvey Fuentes Needs Finance Intervention 8/2/25, 3:05:46 AM 8/18/25, 8:25:26 A…" at bounding box center [844, 350] width 1448 height 572
click at [291, 82] on div "Needs Finance Intervention" at bounding box center [251, 85] width 123 height 14
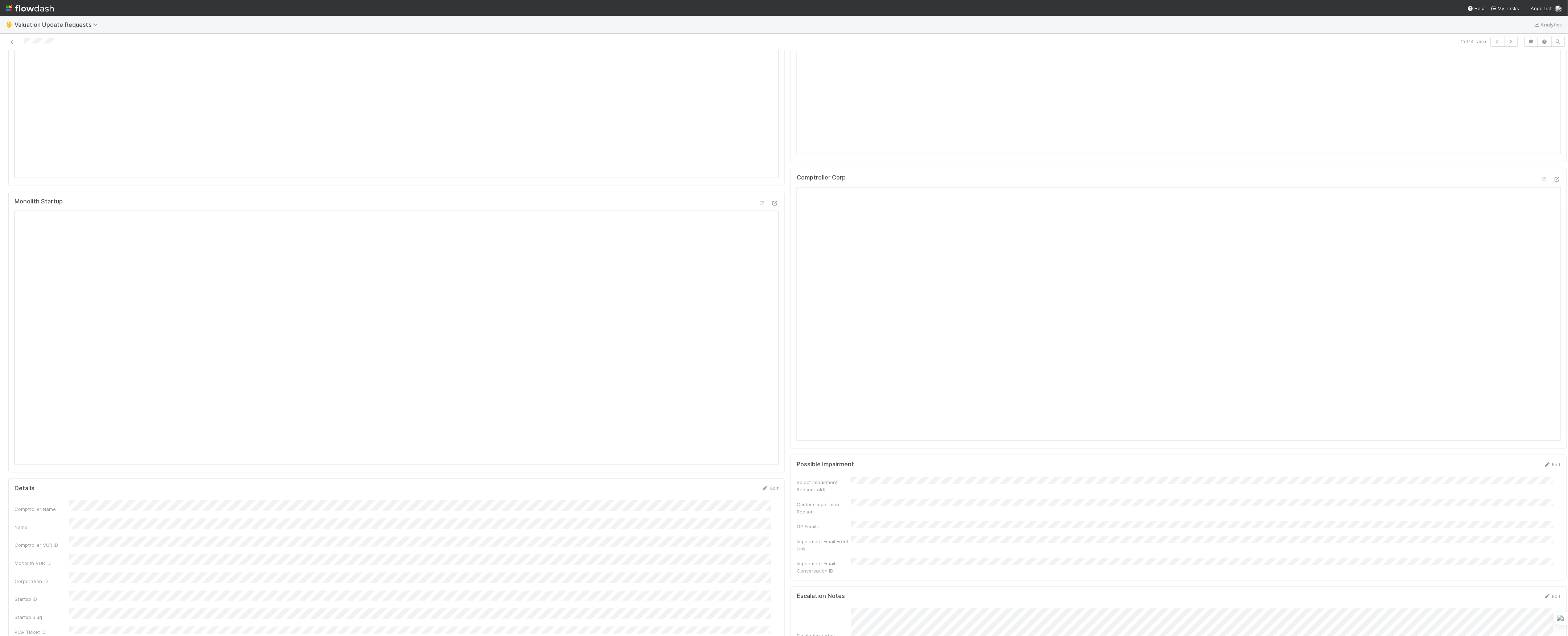
scroll to position [387, 0]
click at [1553, 140] on icon at bounding box center [1556, 138] width 7 height 5
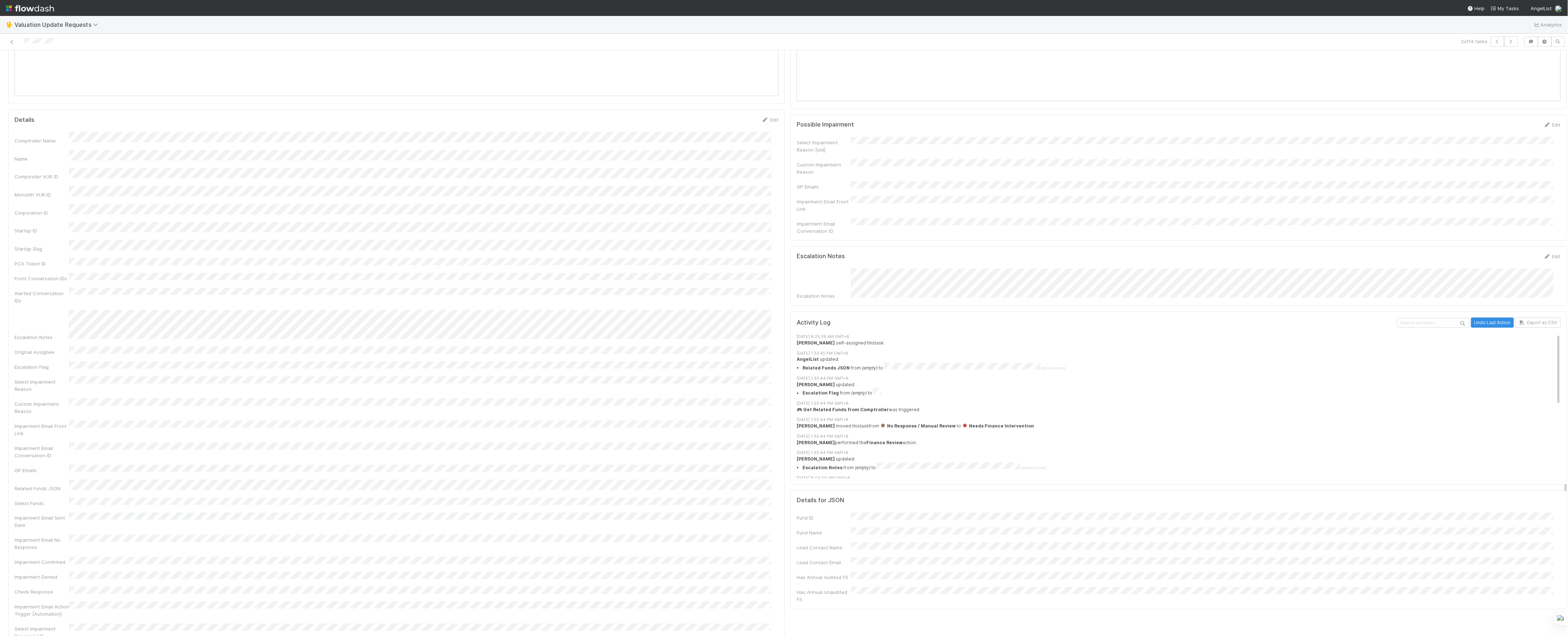
scroll to position [726, 0]
click at [763, 105] on button "Cancel" at bounding box center [765, 111] width 25 height 12
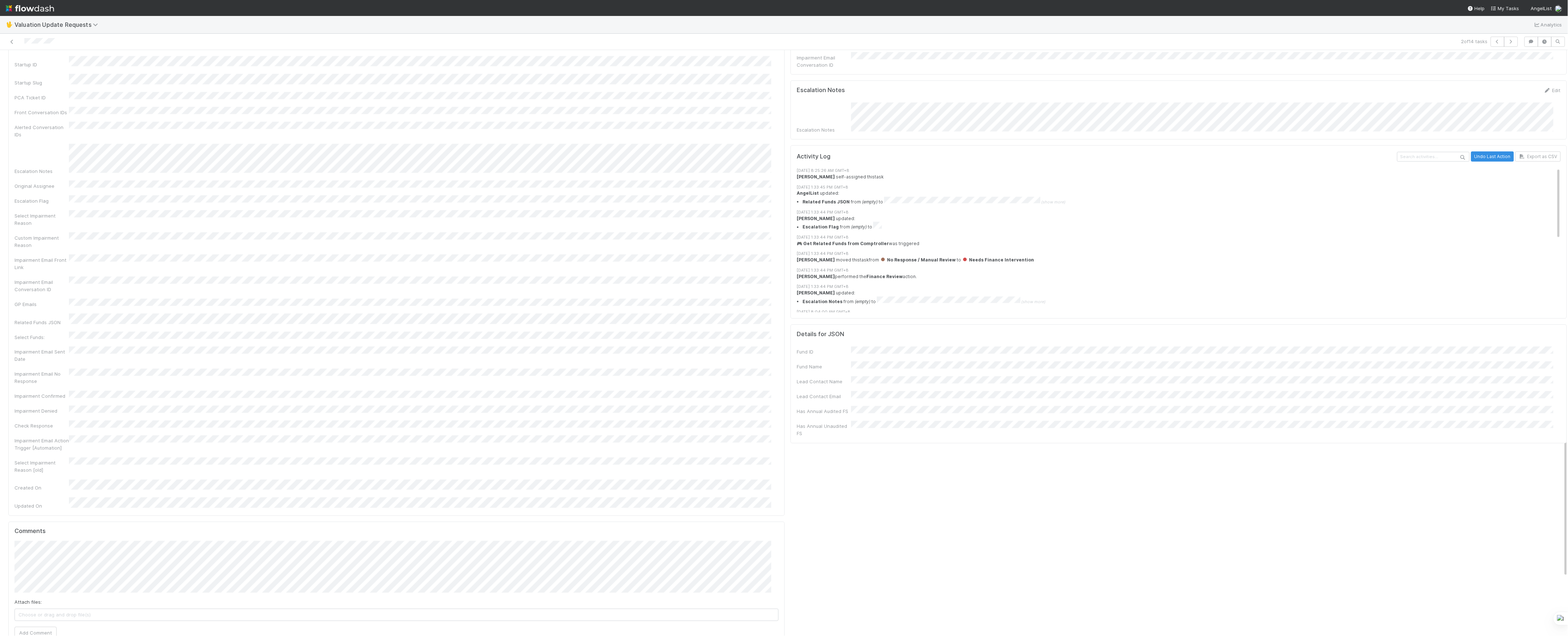
scroll to position [881, 0]
click at [26, 626] on button "Add Comment" at bounding box center [35, 632] width 42 height 12
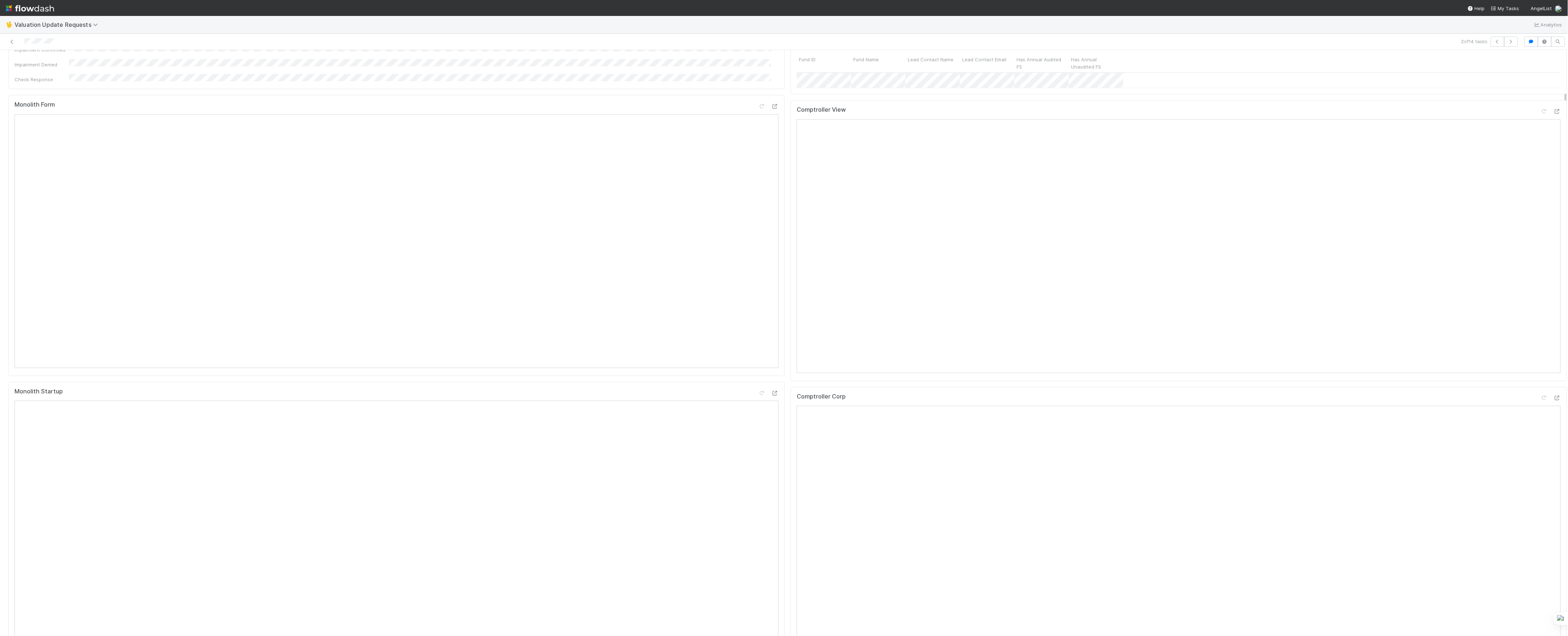
scroll to position [0, 0]
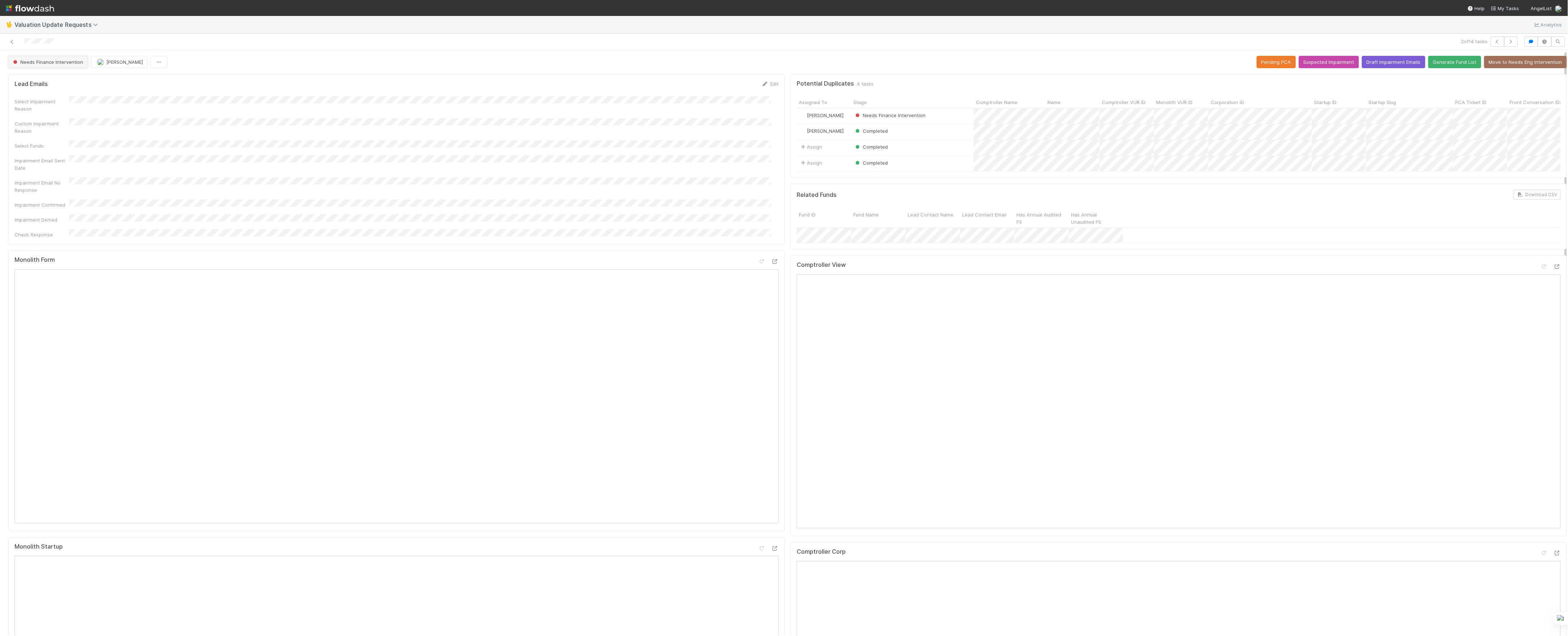
click at [66, 58] on button "Needs Finance Intervention" at bounding box center [48, 61] width 79 height 12
click at [8, 41] on icon at bounding box center [12, 41] width 7 height 5
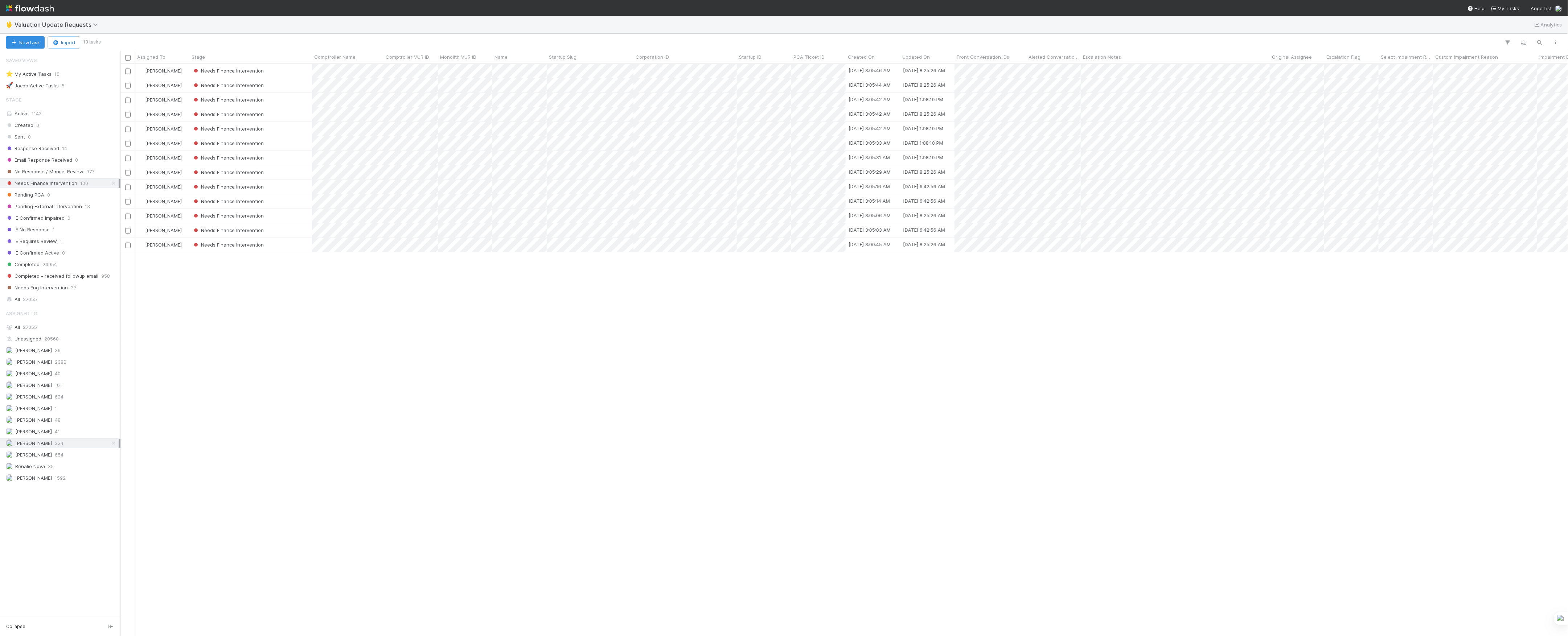
scroll to position [8, 8]
click at [291, 111] on div "Needs Finance Intervention" at bounding box center [251, 114] width 123 height 14
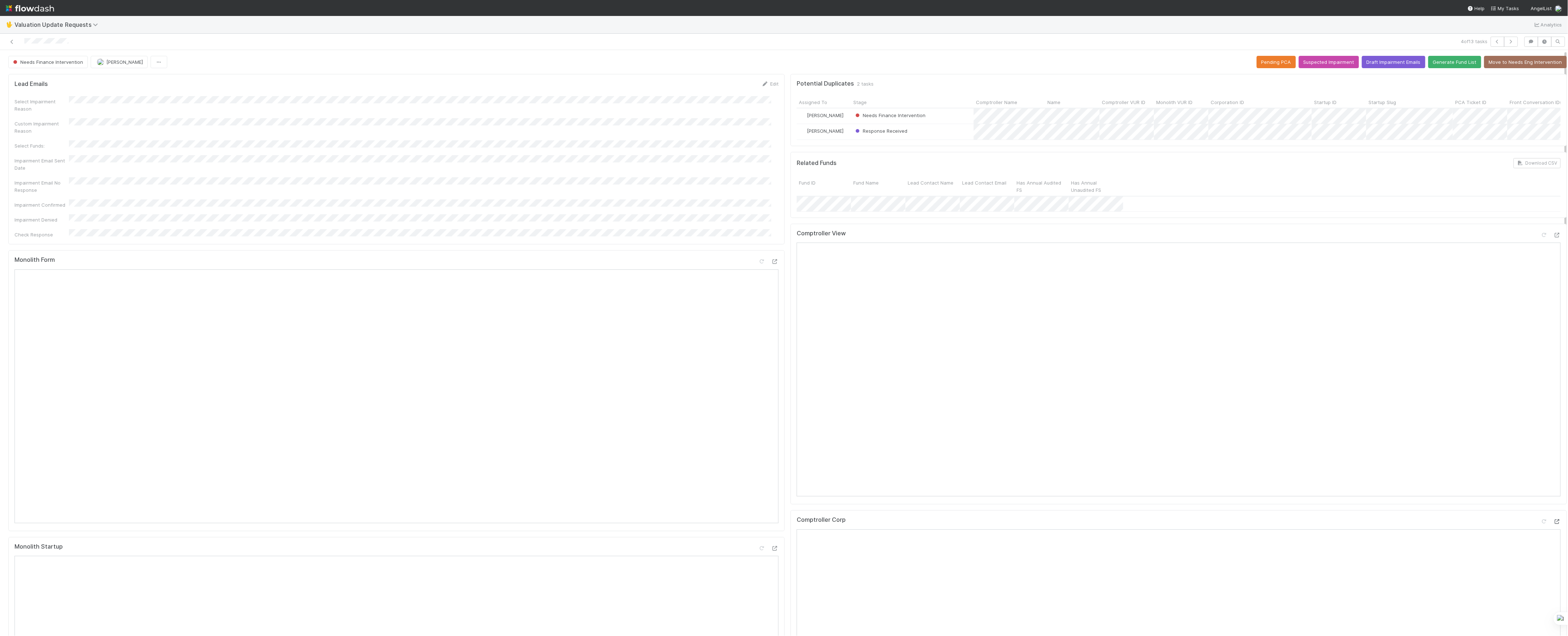
click at [1553, 525] on div at bounding box center [1556, 521] width 7 height 7
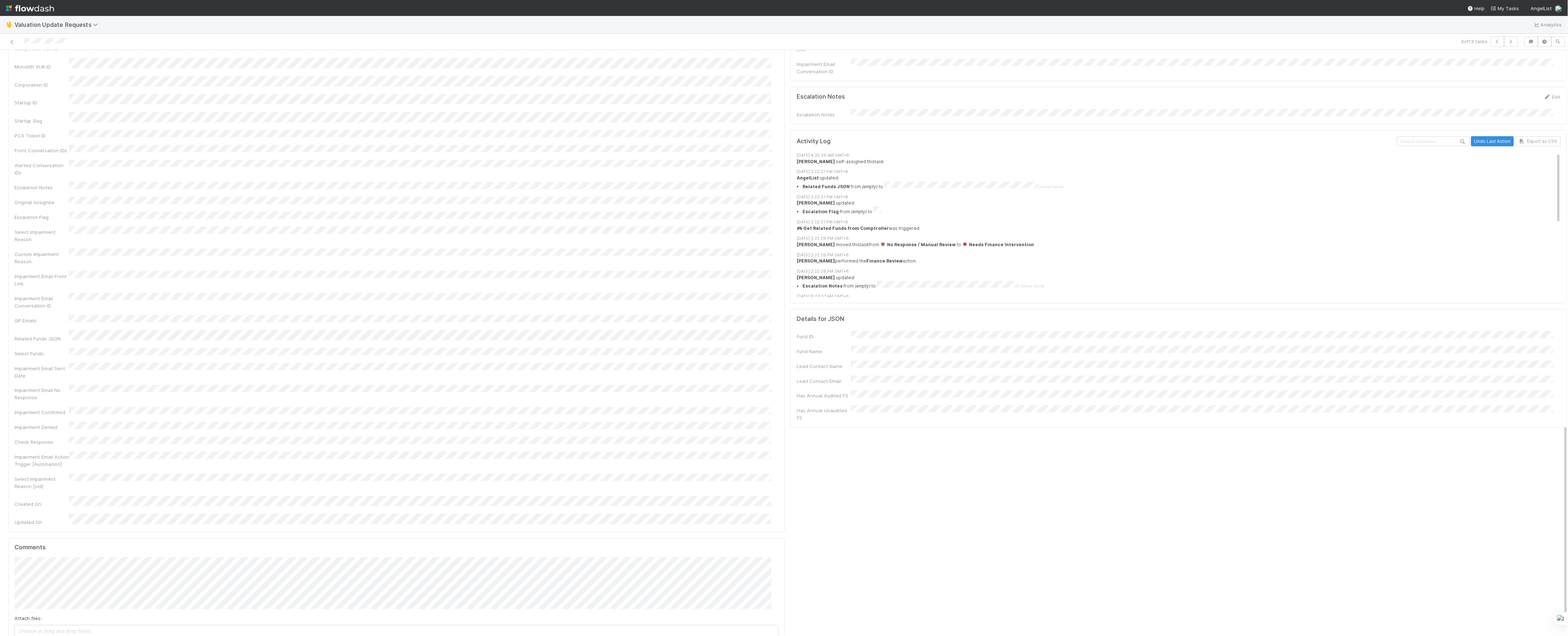
scroll to position [859, 0]
click at [48, 516] on span "Febbie Cervantes" at bounding box center [52, 518] width 37 height 6
click at [37, 626] on button "Add Comment" at bounding box center [35, 632] width 42 height 12
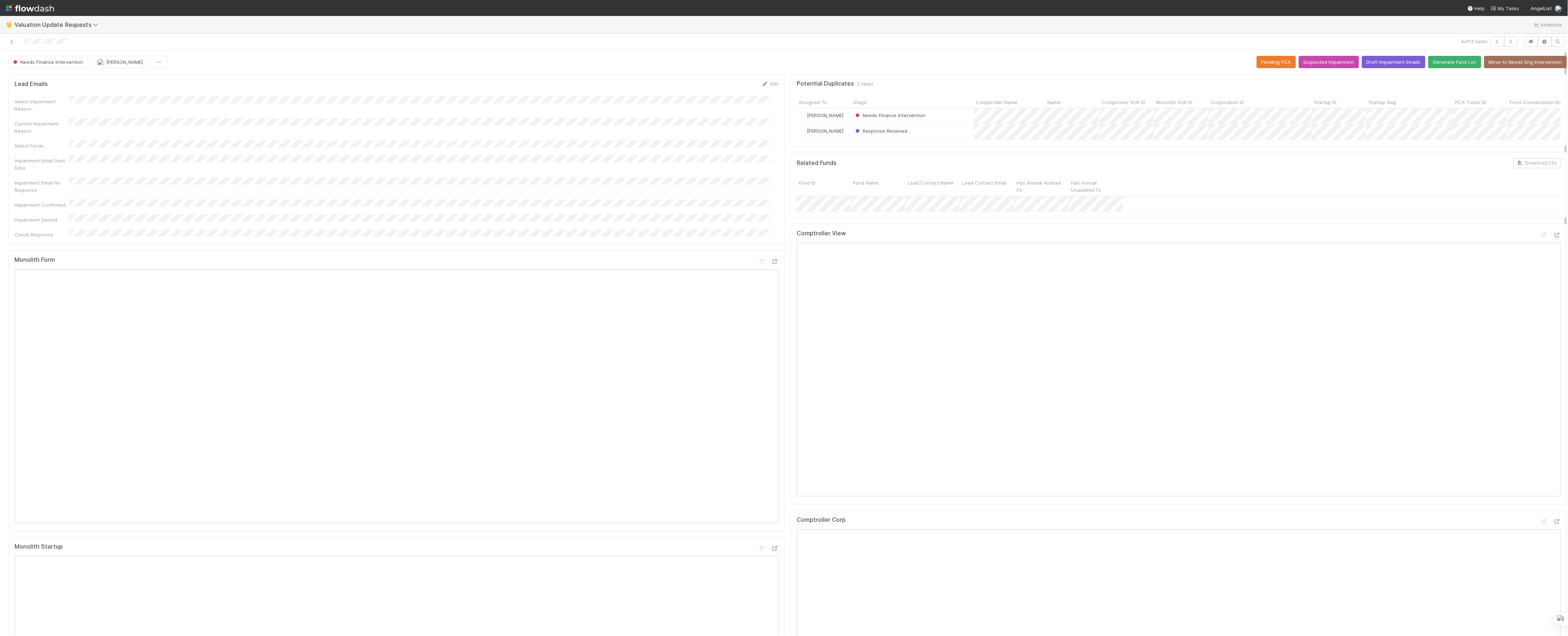
scroll to position [0, 0]
click at [56, 63] on span "Needs Finance Intervention" at bounding box center [47, 61] width 72 height 6
click at [51, 140] on div "No Response / Manual Review" at bounding box center [57, 133] width 102 height 13
click at [114, 67] on button "[PERSON_NAME]" at bounding box center [125, 61] width 57 height 12
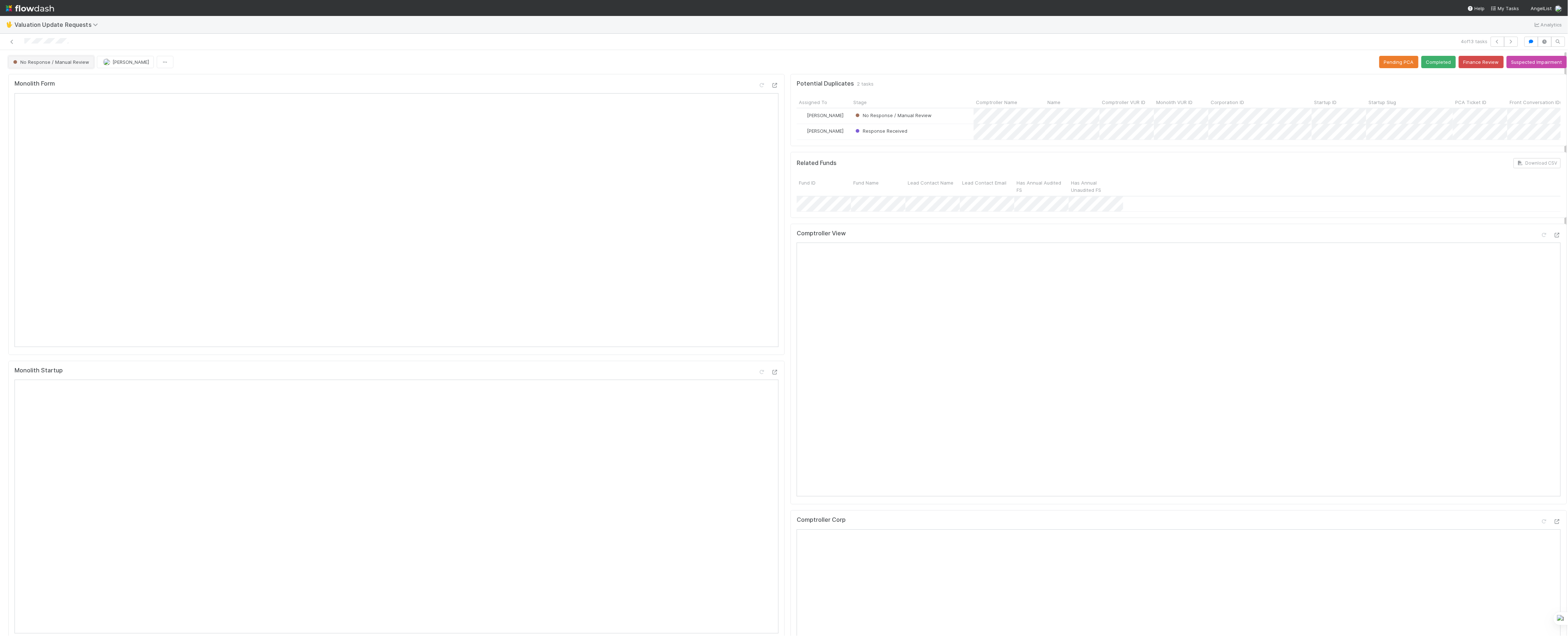
click at [33, 58] on button "No Response / Manual Review" at bounding box center [51, 61] width 85 height 12
click at [340, 88] on div at bounding box center [784, 318] width 1568 height 636
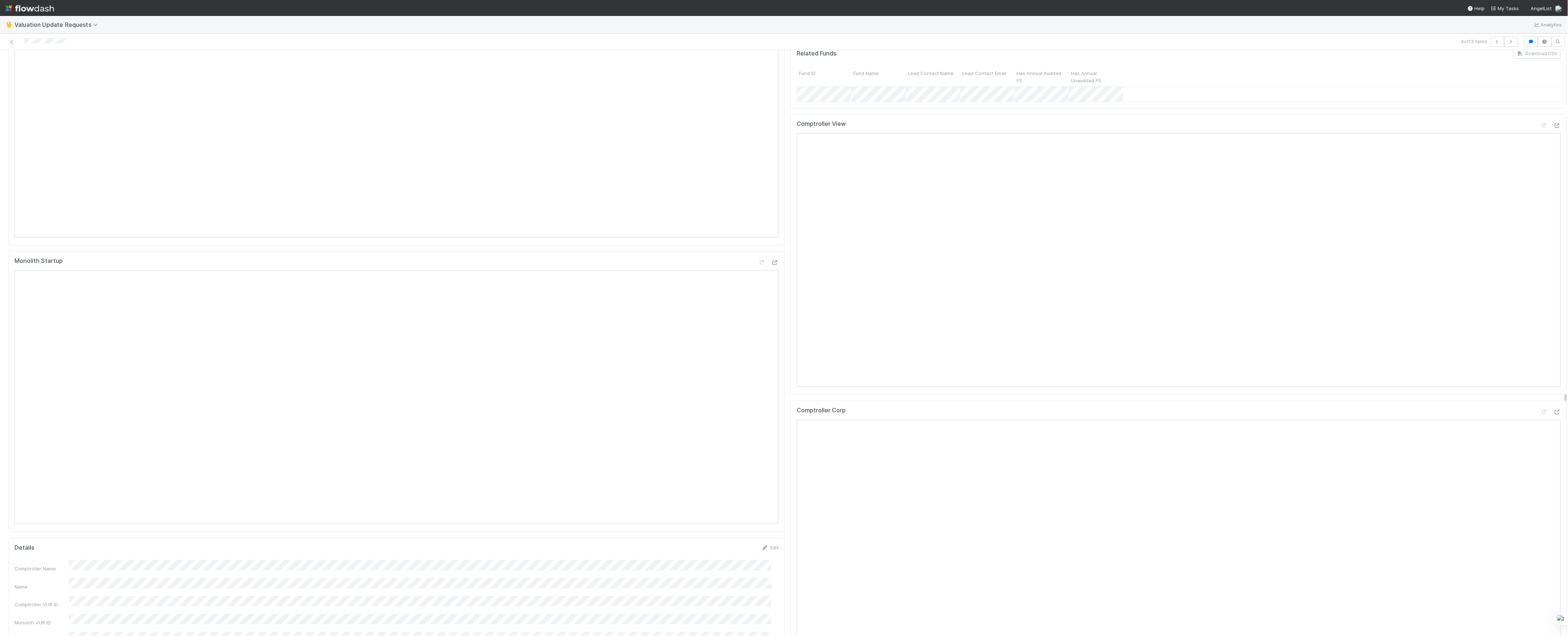
scroll to position [339, 0]
click at [1540, 186] on icon at bounding box center [1543, 183] width 7 height 5
click at [10, 41] on icon at bounding box center [12, 41] width 7 height 5
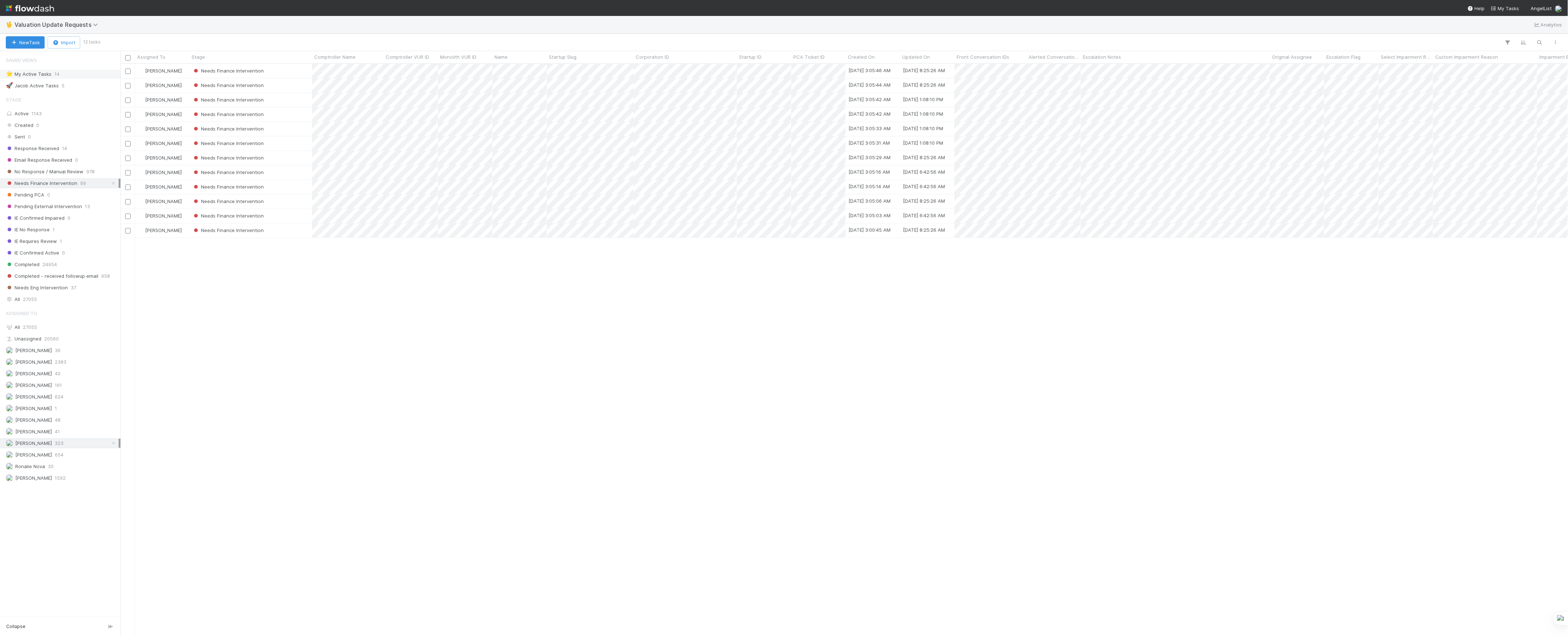
scroll to position [8, 8]
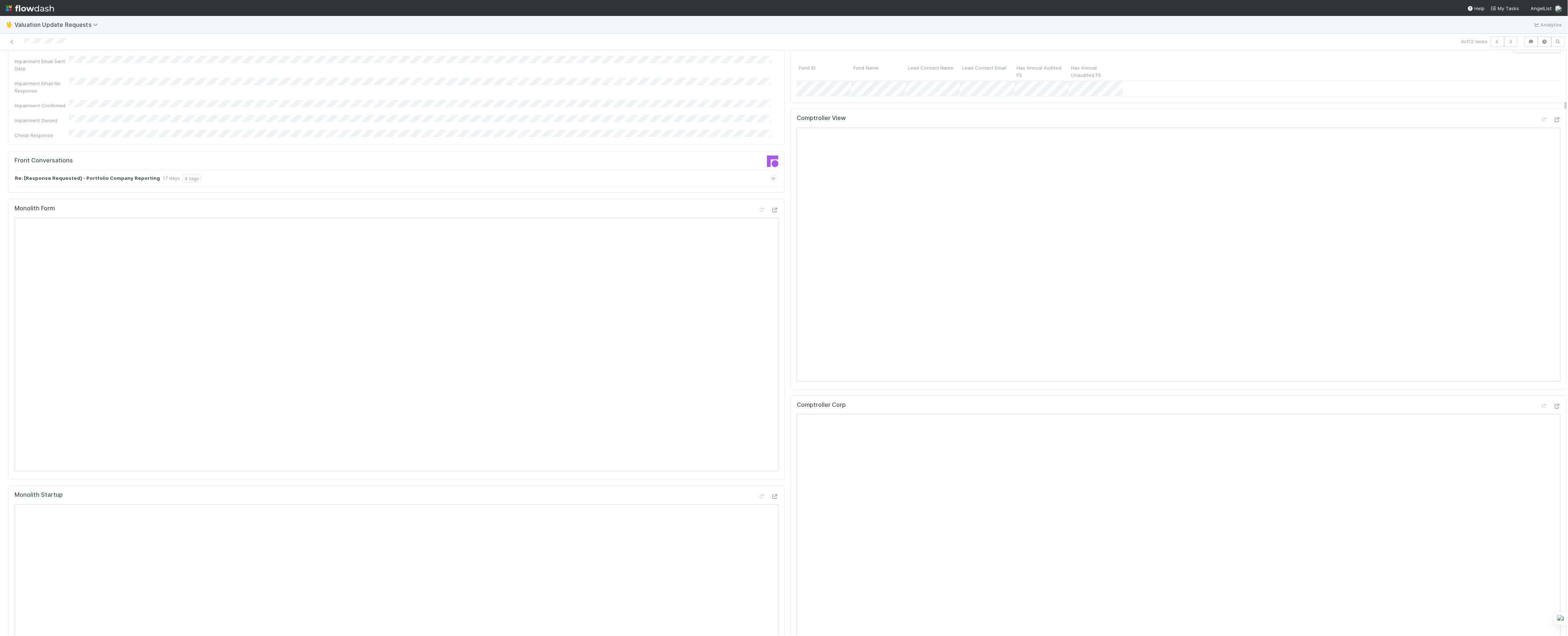
scroll to position [48, 0]
click at [771, 226] on icon at bounding box center [773, 229] width 5 height 7
click at [770, 242] on icon at bounding box center [773, 244] width 7 height 5
click at [1553, 218] on icon at bounding box center [1556, 215] width 7 height 5
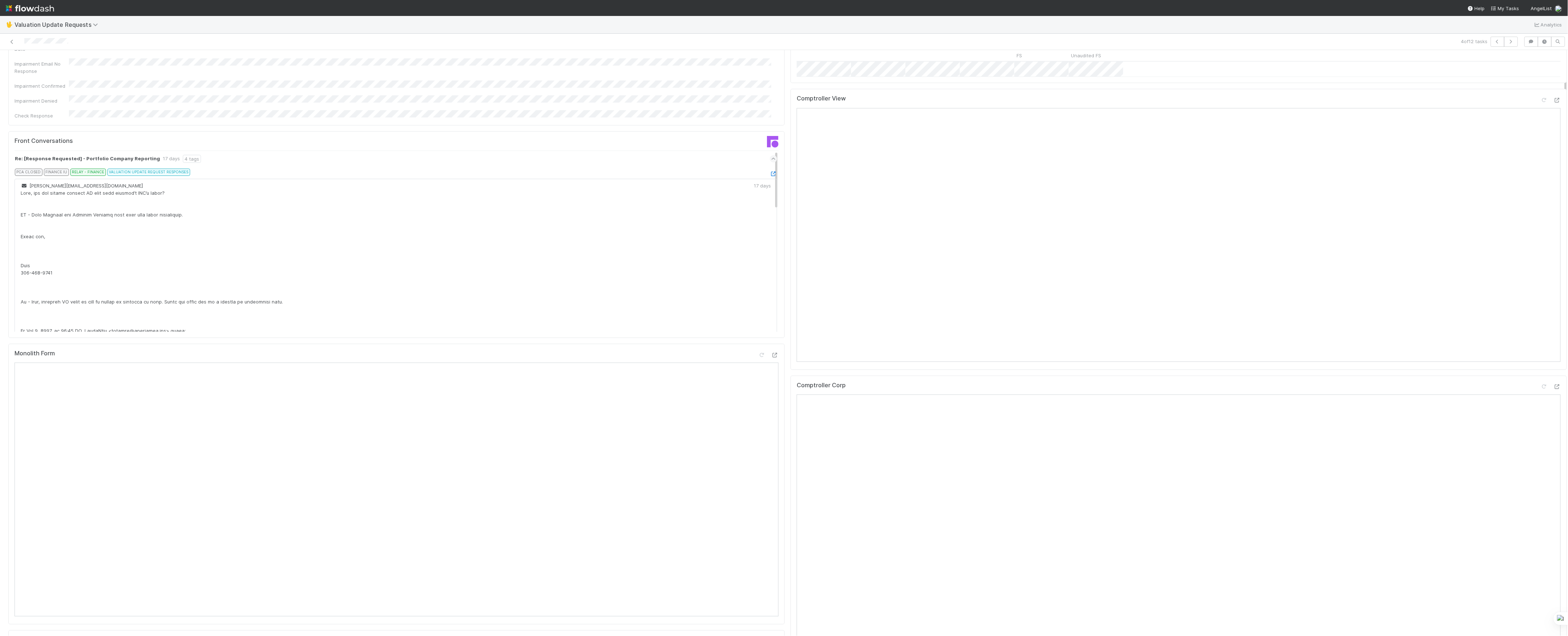
scroll to position [48, 0]
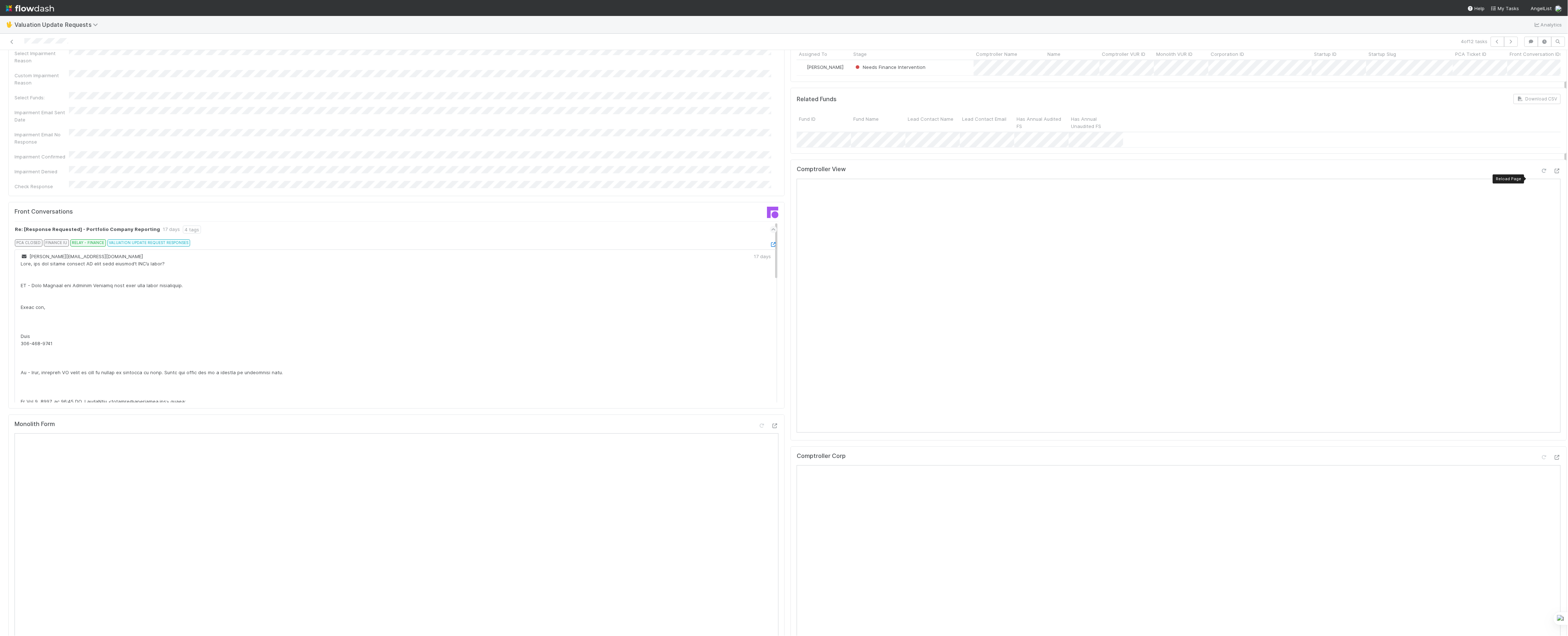
click at [1540, 173] on icon at bounding box center [1543, 171] width 7 height 5
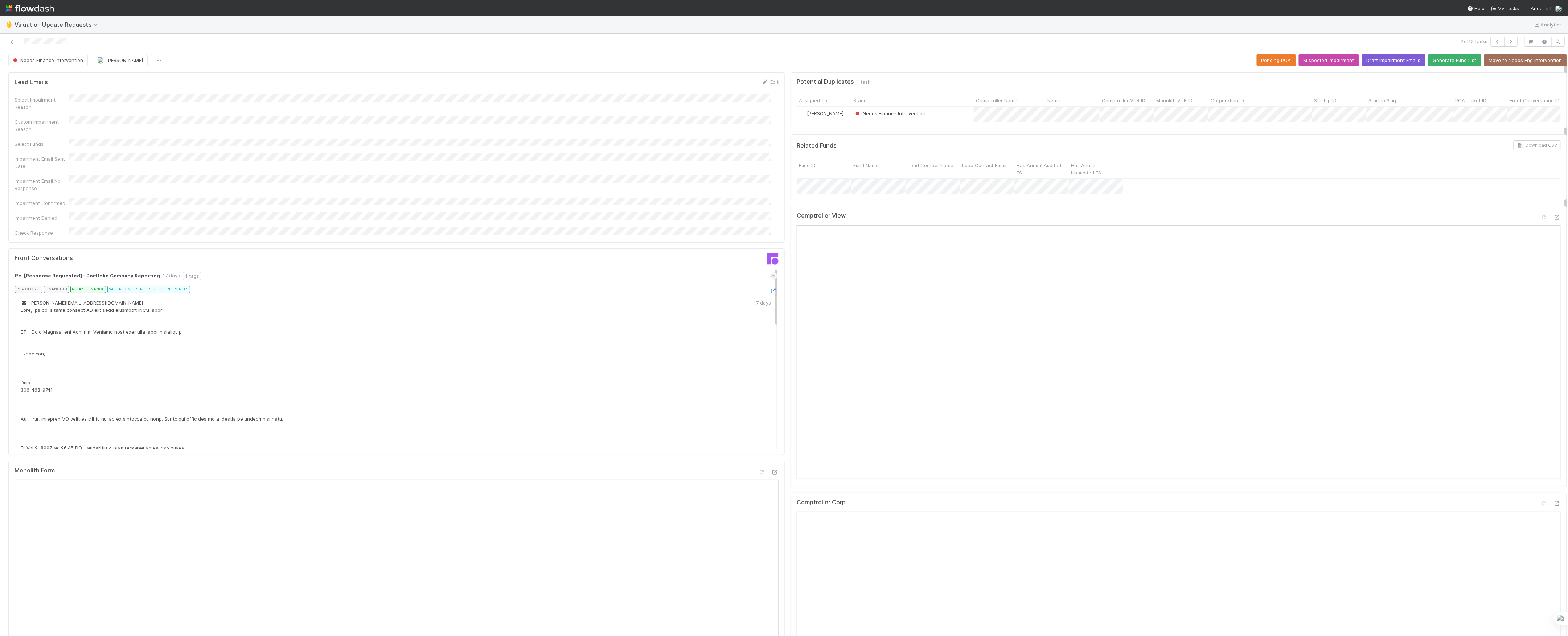
scroll to position [0, 0]
click at [63, 61] on span "Needs Finance Intervention" at bounding box center [47, 61] width 72 height 6
click at [12, 39] on icon at bounding box center [12, 41] width 7 height 5
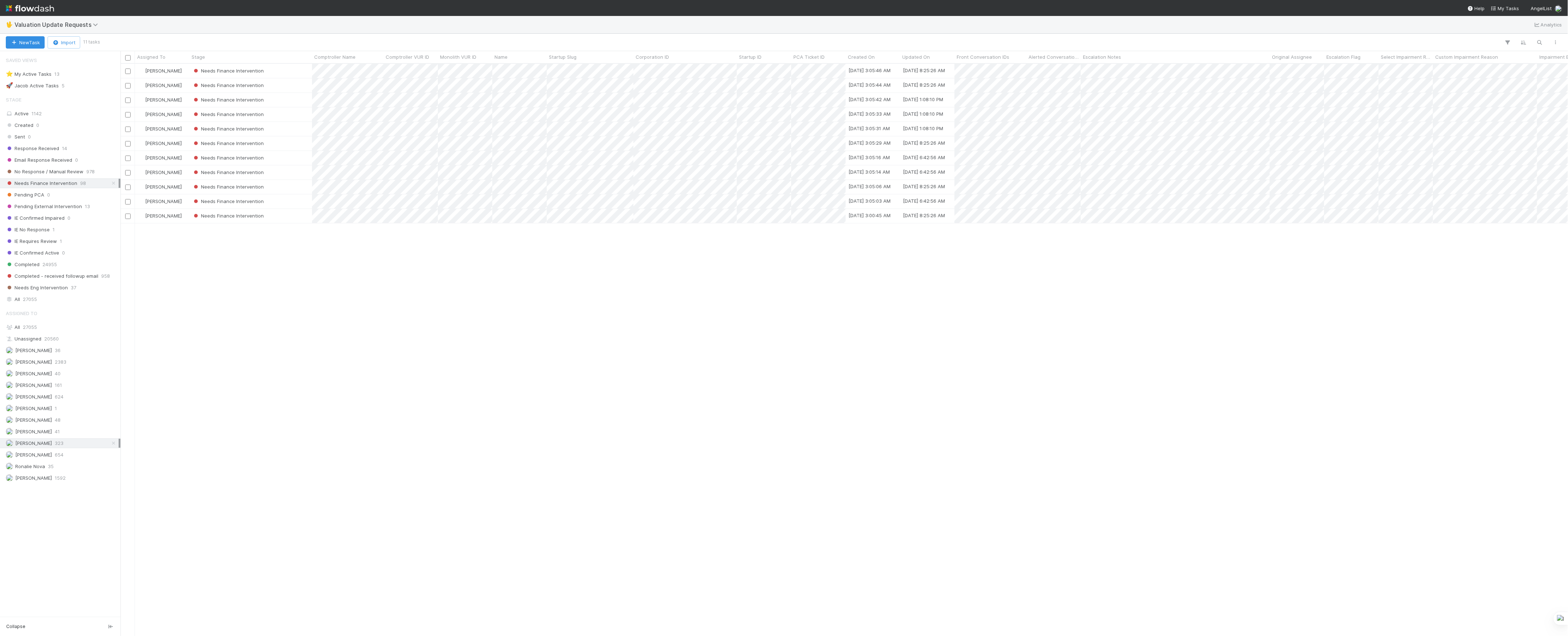
scroll to position [8, 8]
click at [823, 173] on div at bounding box center [784, 318] width 1568 height 636
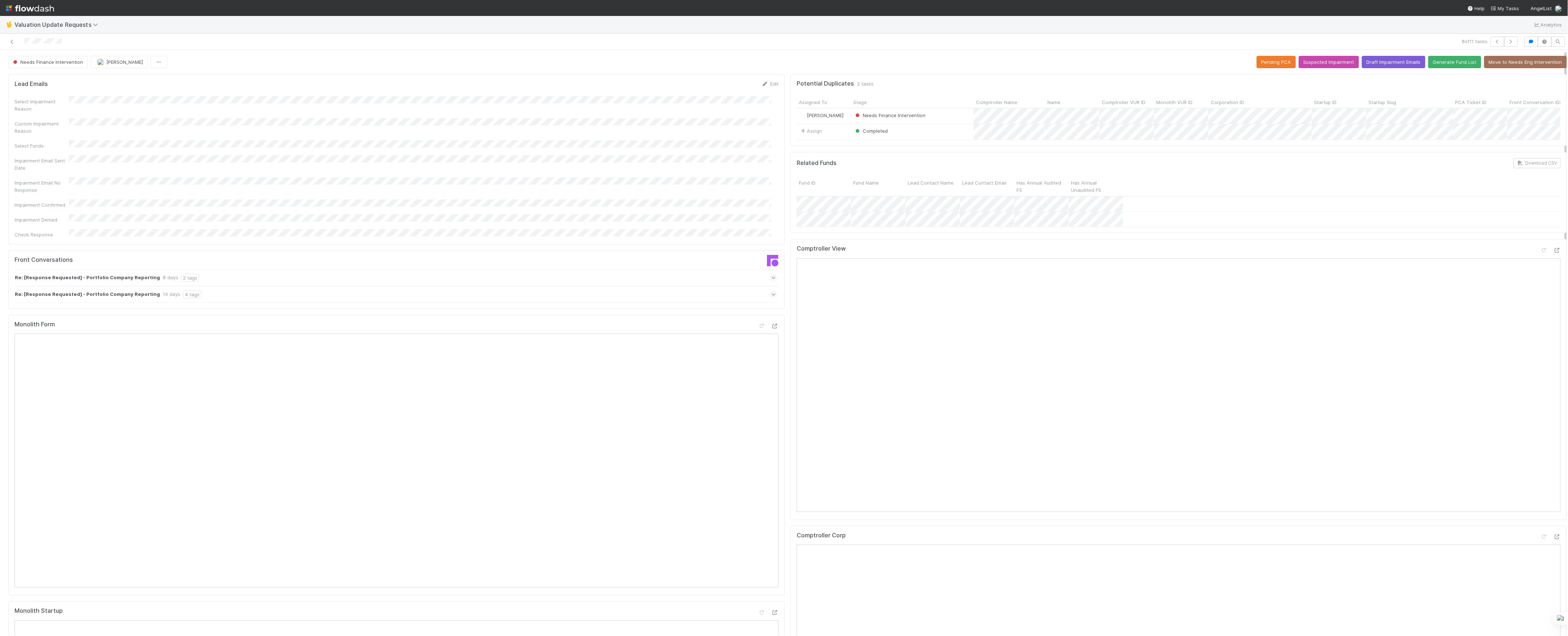
click at [701, 286] on div "Re: [Response Requested] - Portfolio Company Reporting 14 days 4 tags" at bounding box center [396, 295] width 763 height 17
click at [708, 270] on div "Re: [Response Requested] - Portfolio Company Reporting 8 days 2 tags" at bounding box center [396, 278] width 763 height 17
click at [770, 291] on icon at bounding box center [773, 293] width 7 height 5
click at [771, 274] on icon at bounding box center [773, 277] width 5 height 7
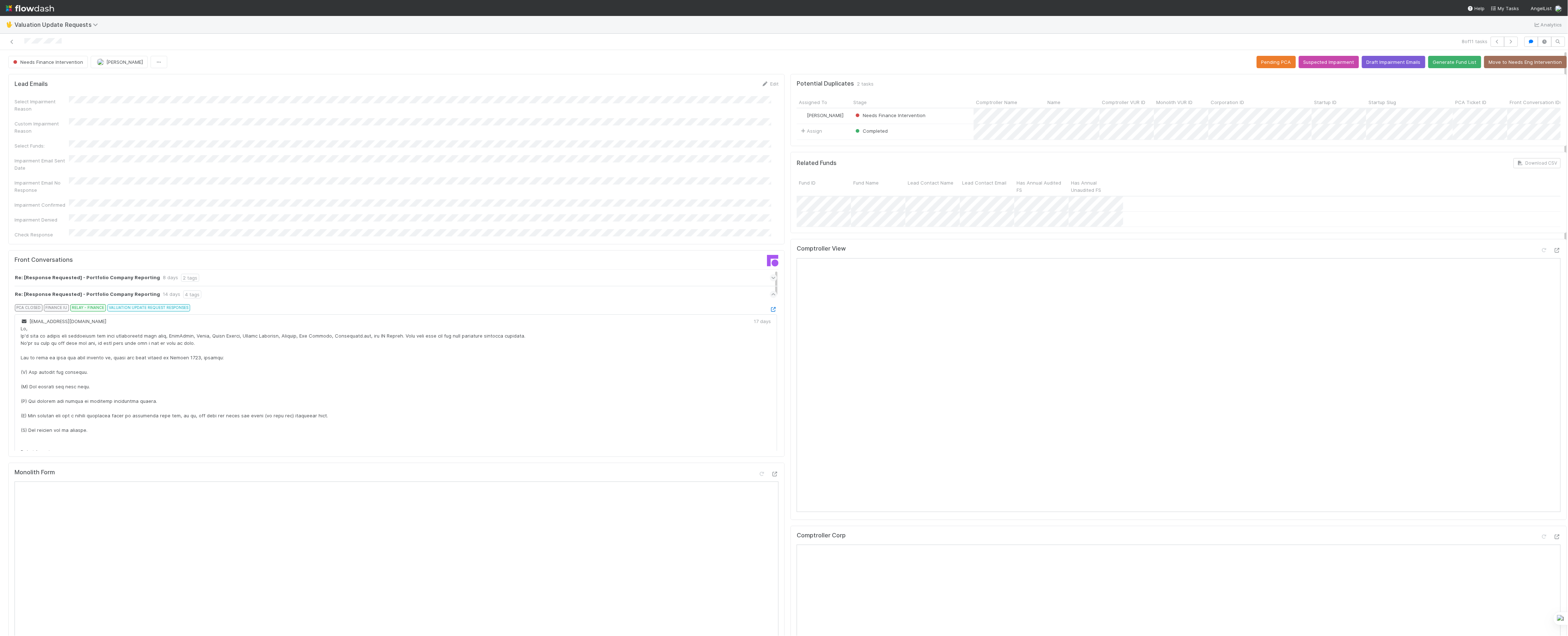
click at [758, 304] on div "PCA CLOSED FINANCE IU RELAY - FINANCE VALUATION UPDATE REQUEST RESPONSES" at bounding box center [398, 310] width 757 height 10
click at [770, 307] on icon at bounding box center [773, 309] width 7 height 5
click at [1553, 540] on icon at bounding box center [1556, 536] width 7 height 5
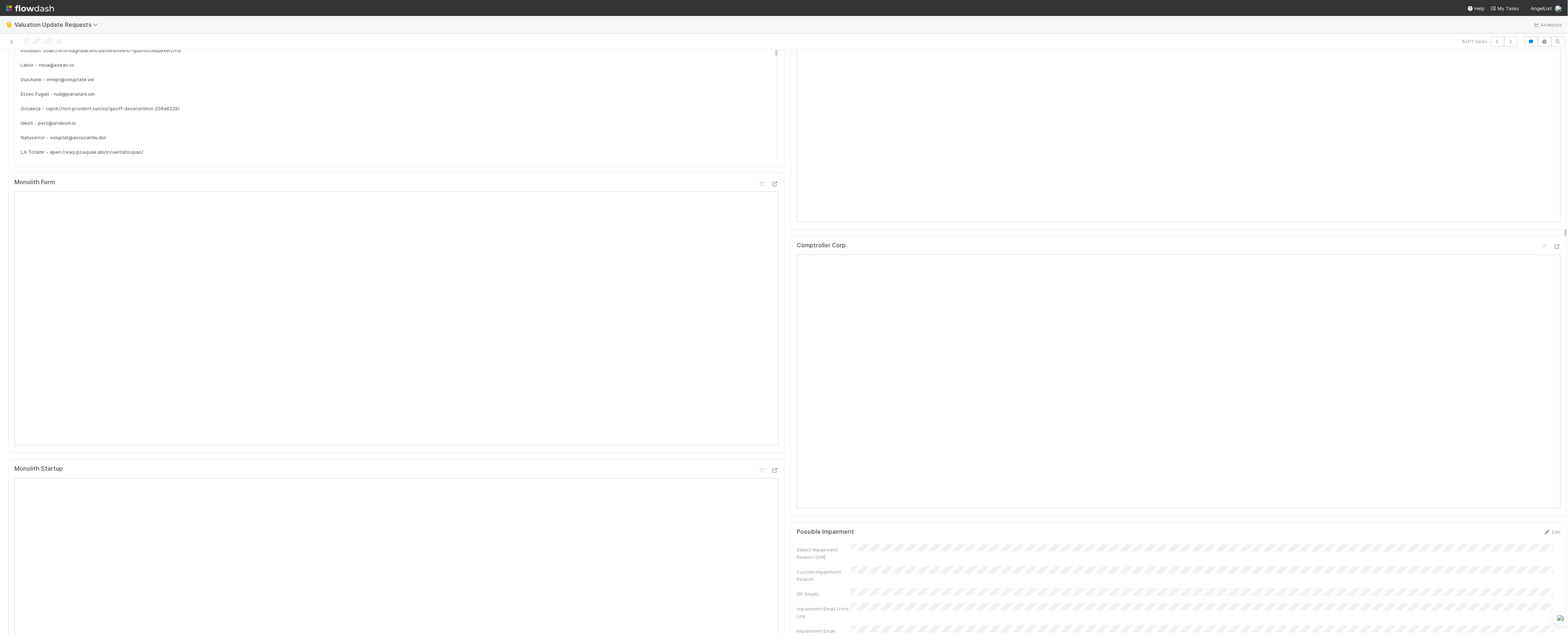
scroll to position [48, 0]
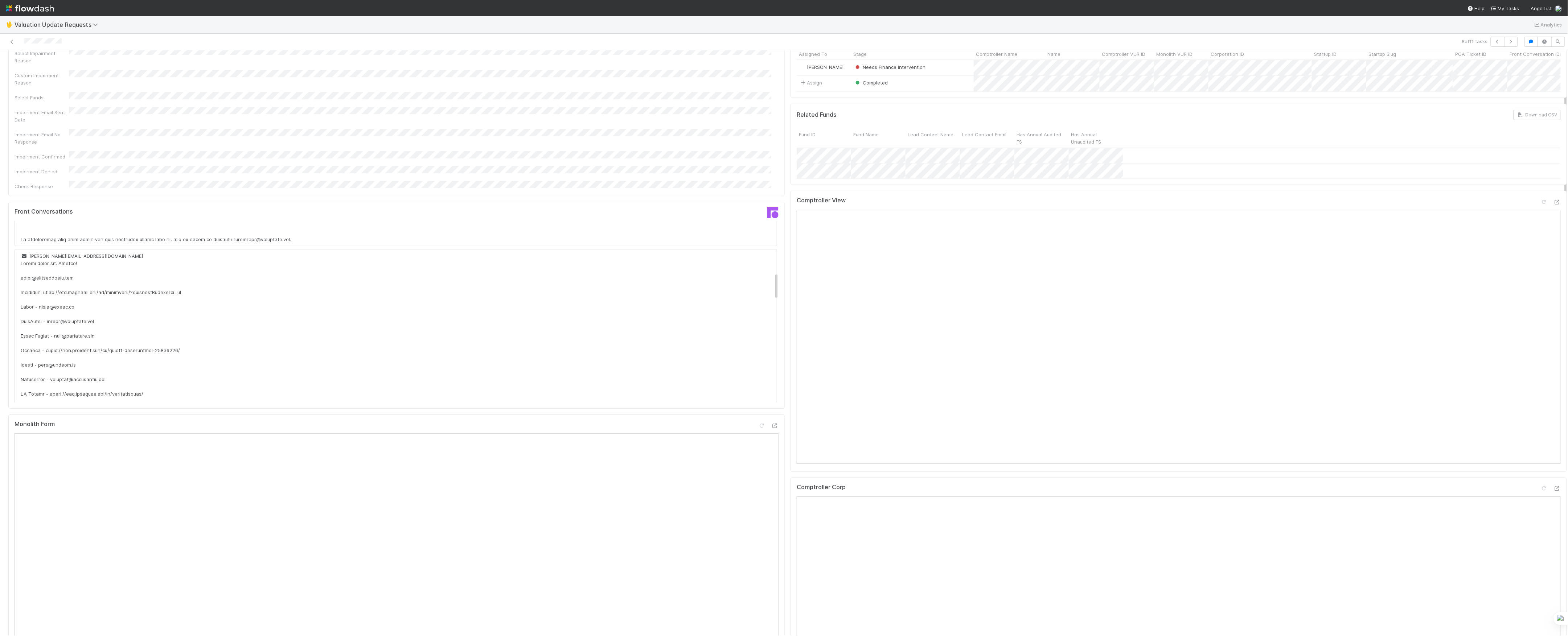
click at [1534, 206] on div "Comptroller View Reload Page" at bounding box center [1179, 204] width 764 height 13
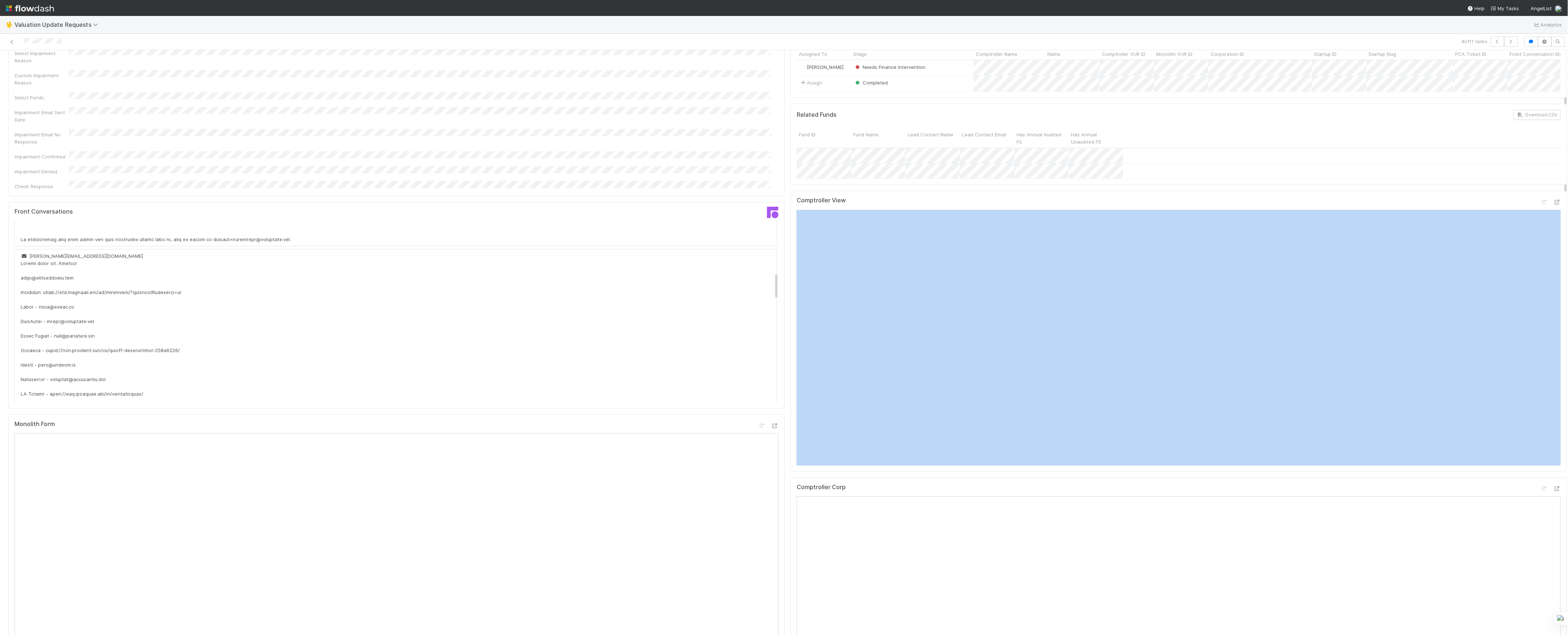
click at [1533, 206] on div "Comptroller View" at bounding box center [1179, 204] width 764 height 13
click at [1540, 205] on icon at bounding box center [1543, 202] width 7 height 5
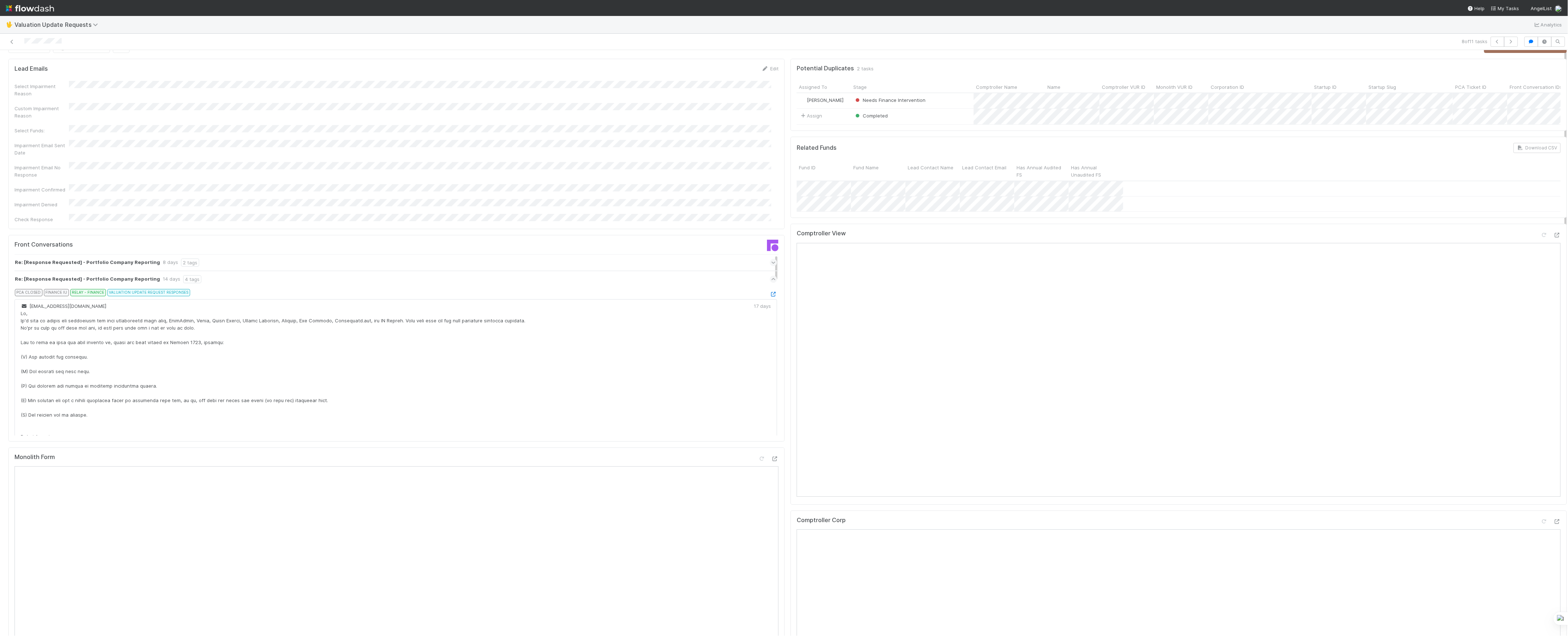
scroll to position [0, 0]
click at [12, 45] on link at bounding box center [12, 41] width 7 height 7
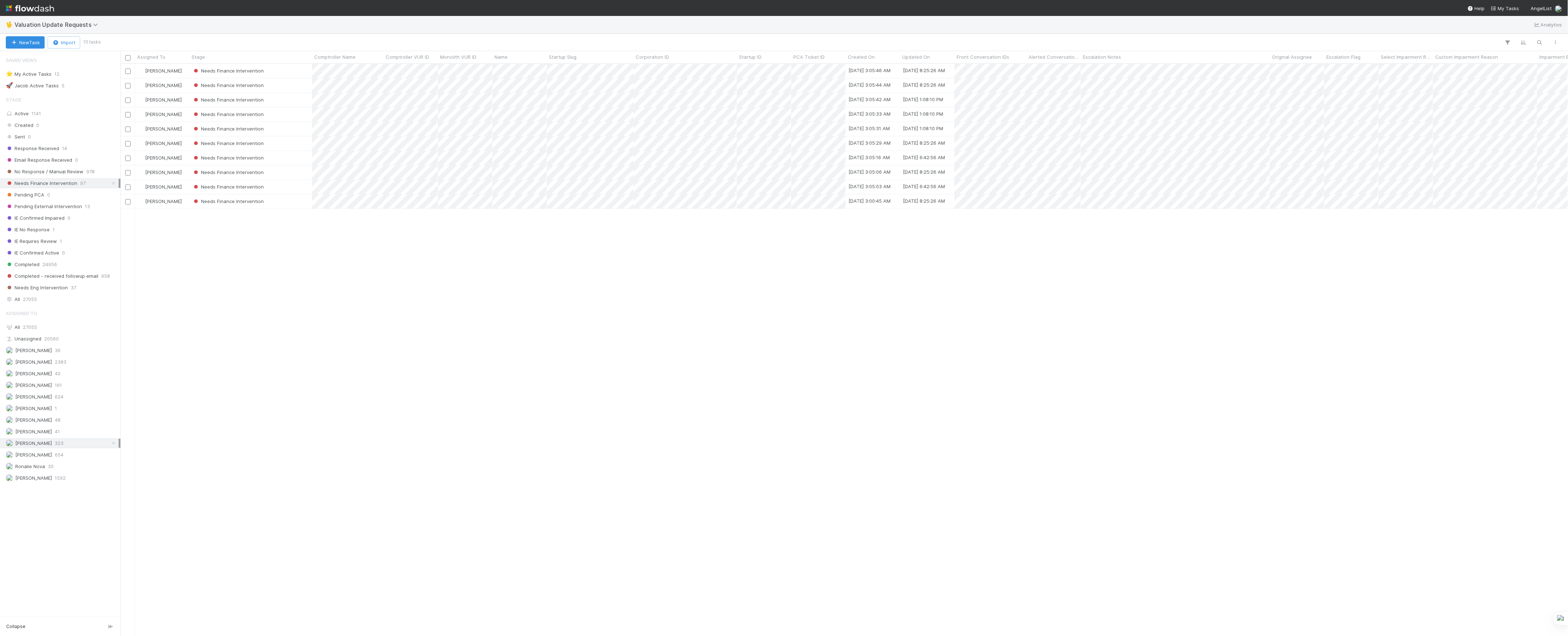
scroll to position [8, 8]
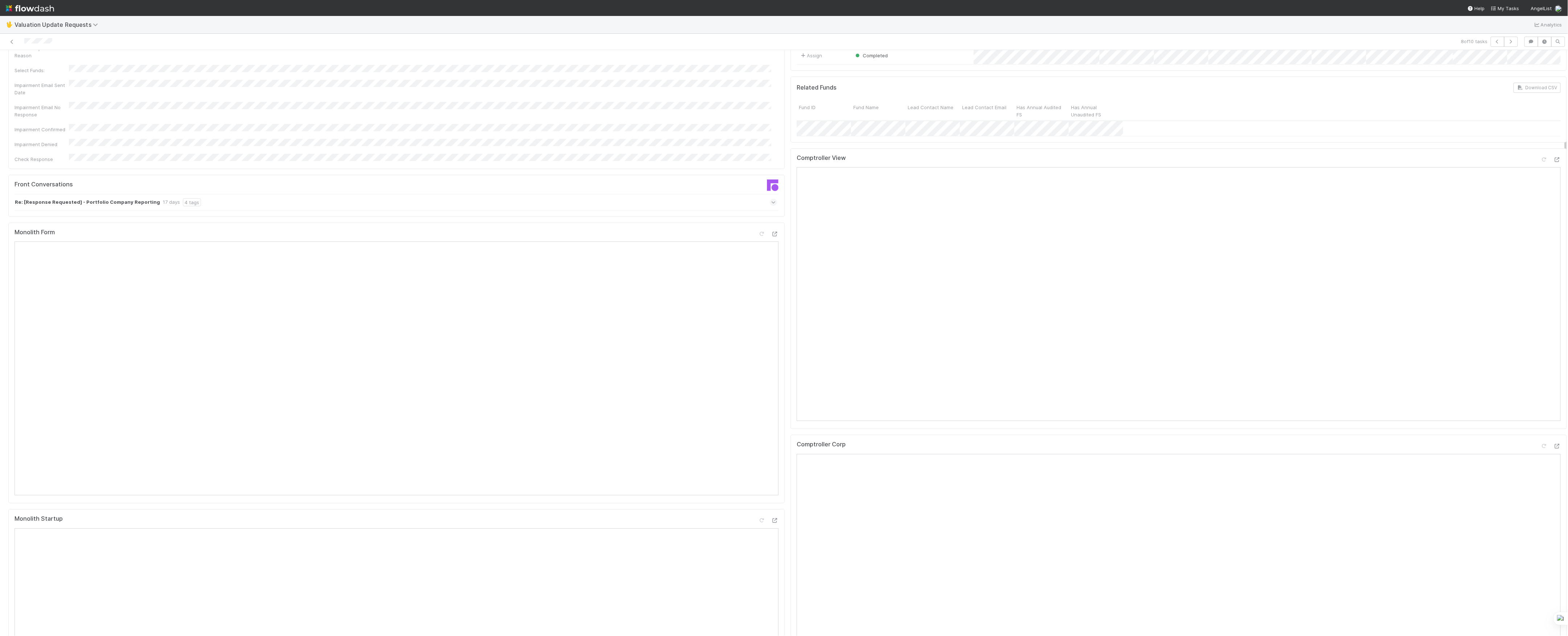
scroll to position [48, 0]
click at [771, 226] on icon at bounding box center [773, 229] width 5 height 7
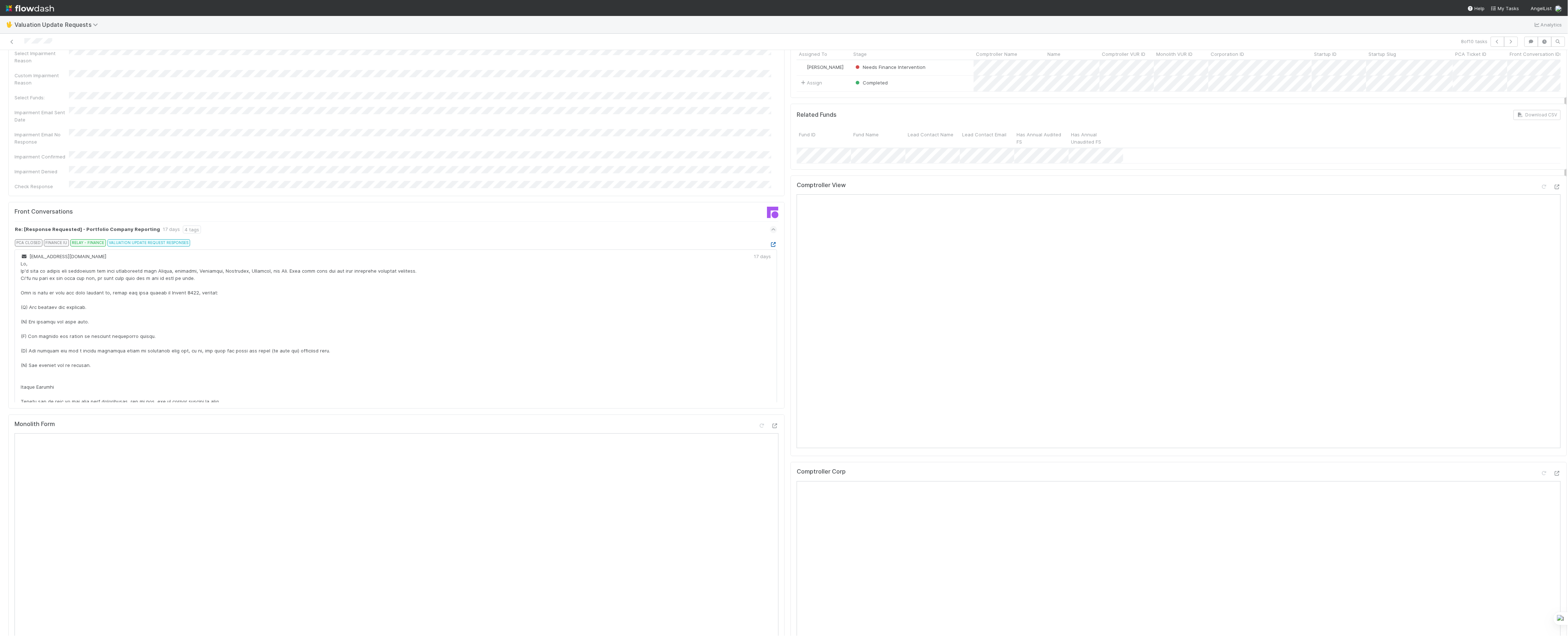
click at [770, 242] on icon at bounding box center [773, 244] width 7 height 5
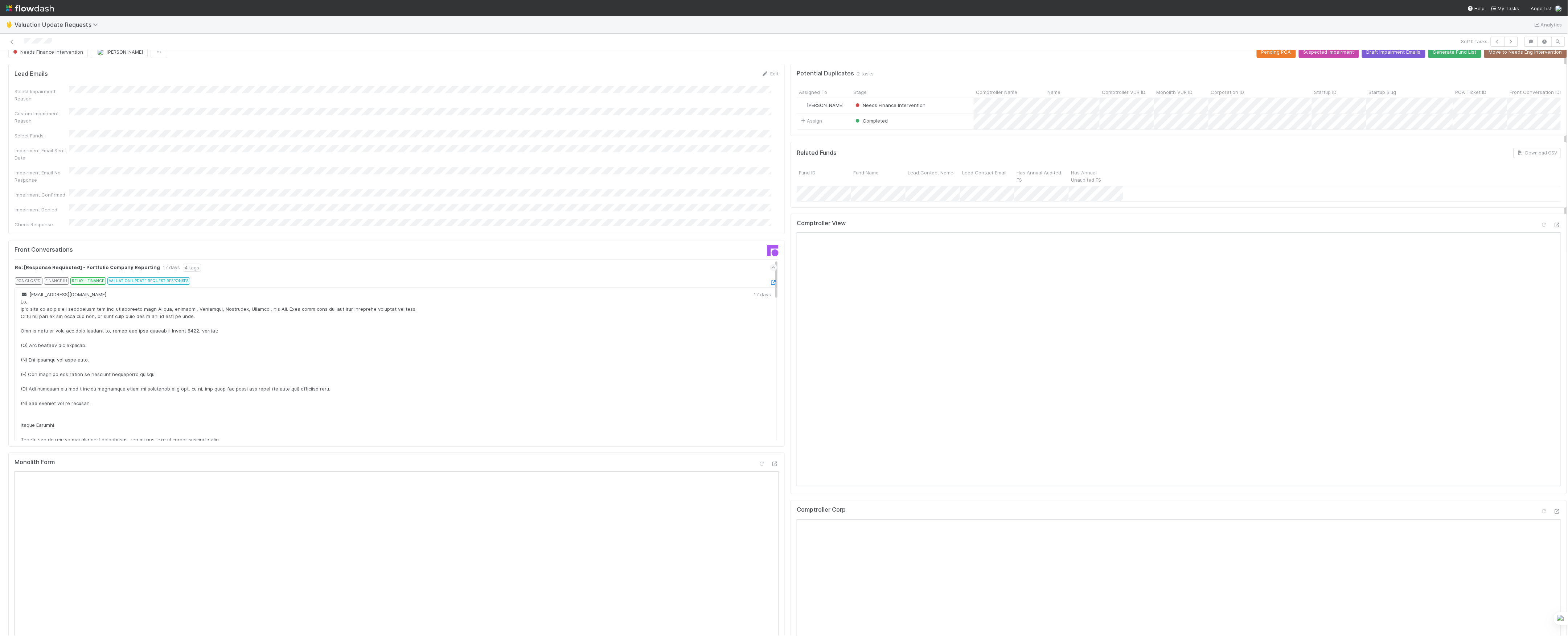
scroll to position [0, 0]
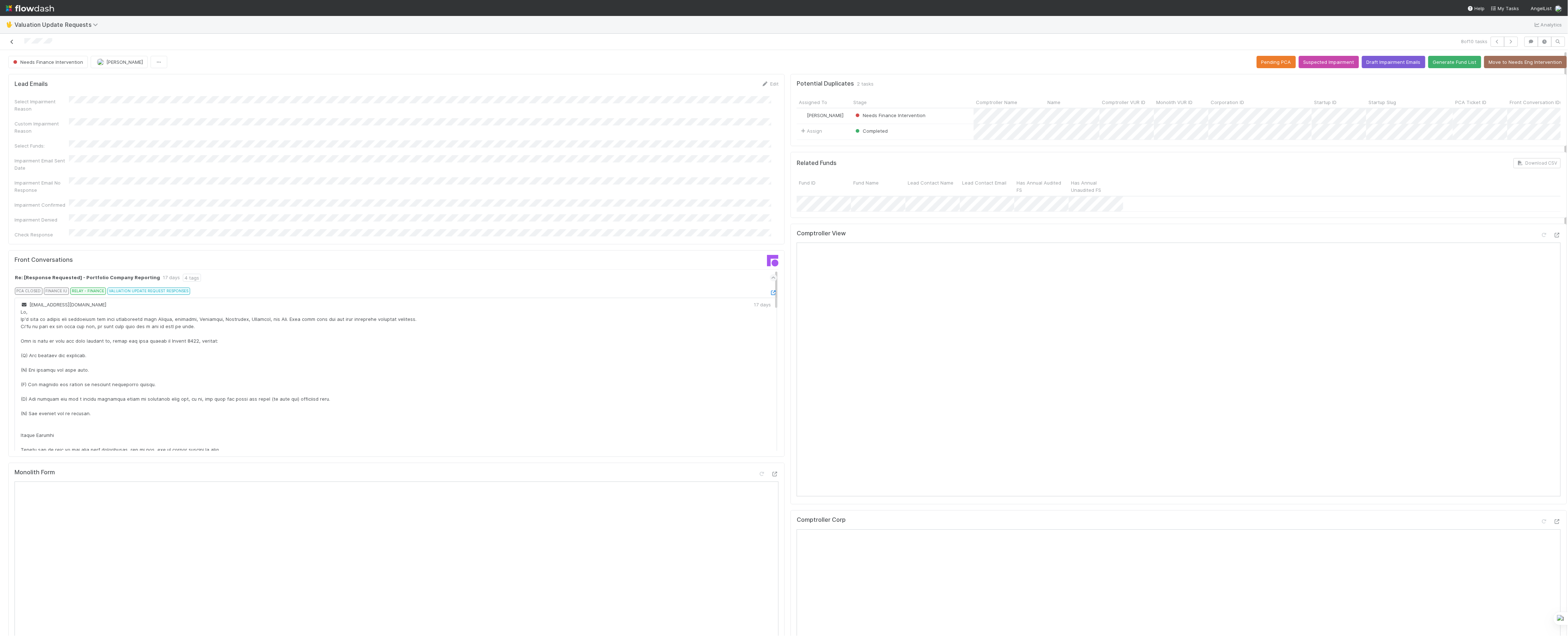
click at [13, 45] on link at bounding box center [12, 41] width 7 height 7
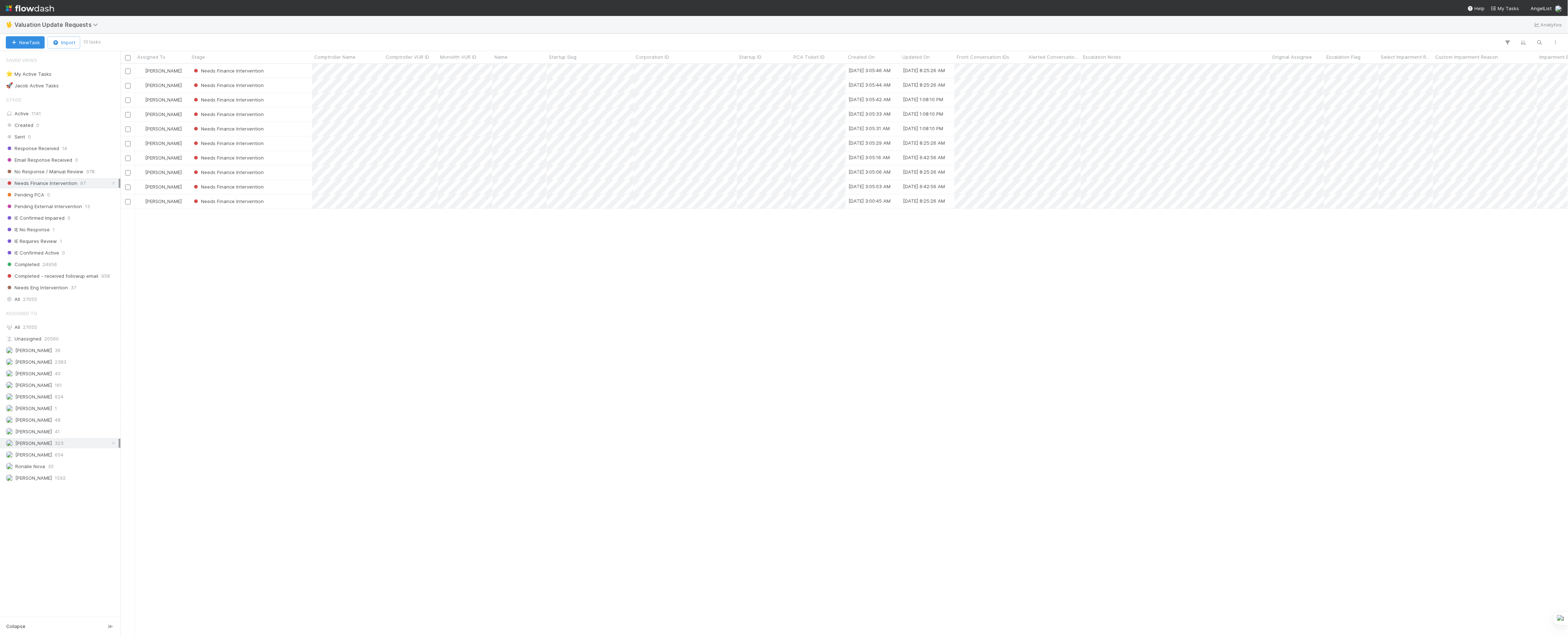
scroll to position [565, 1440]
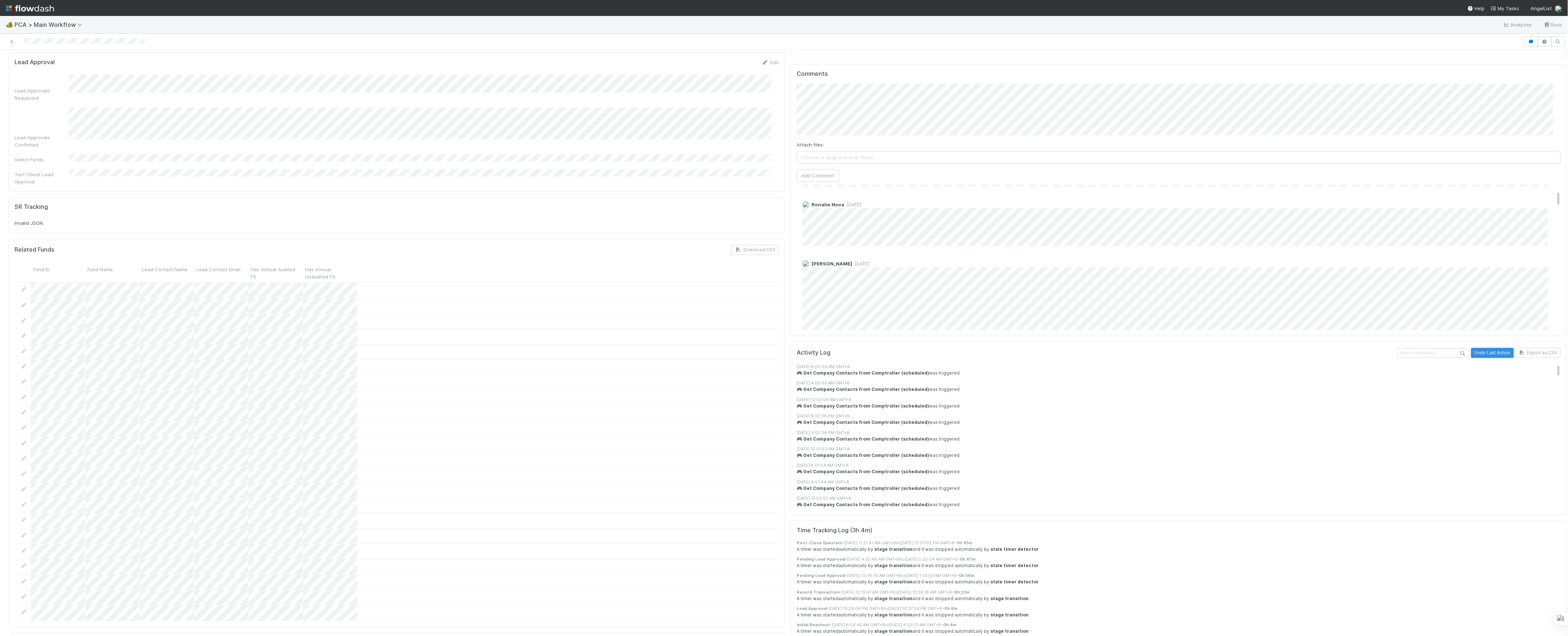
scroll to position [96, 0]
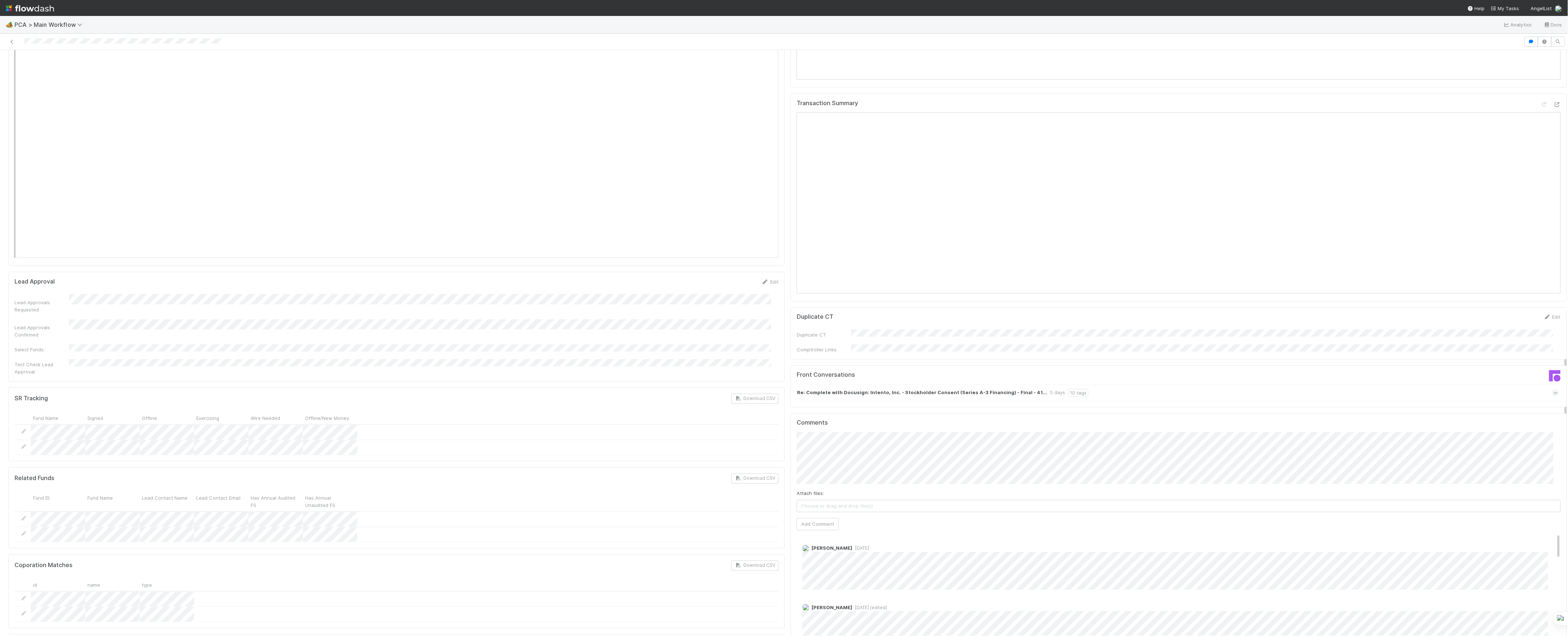
scroll to position [967, 0]
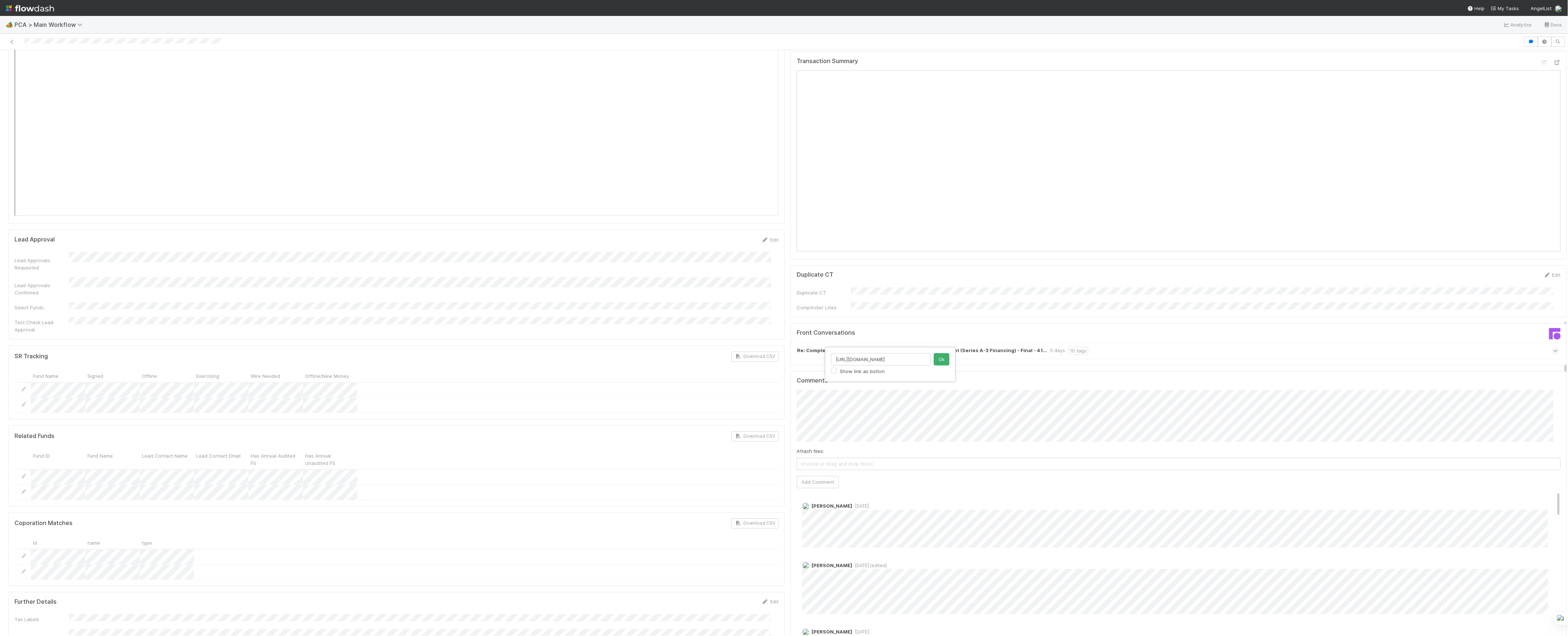
click button "Ok" at bounding box center [942, 359] width 16 height 12
click at [804, 476] on button "Add Comment" at bounding box center [818, 482] width 42 height 12
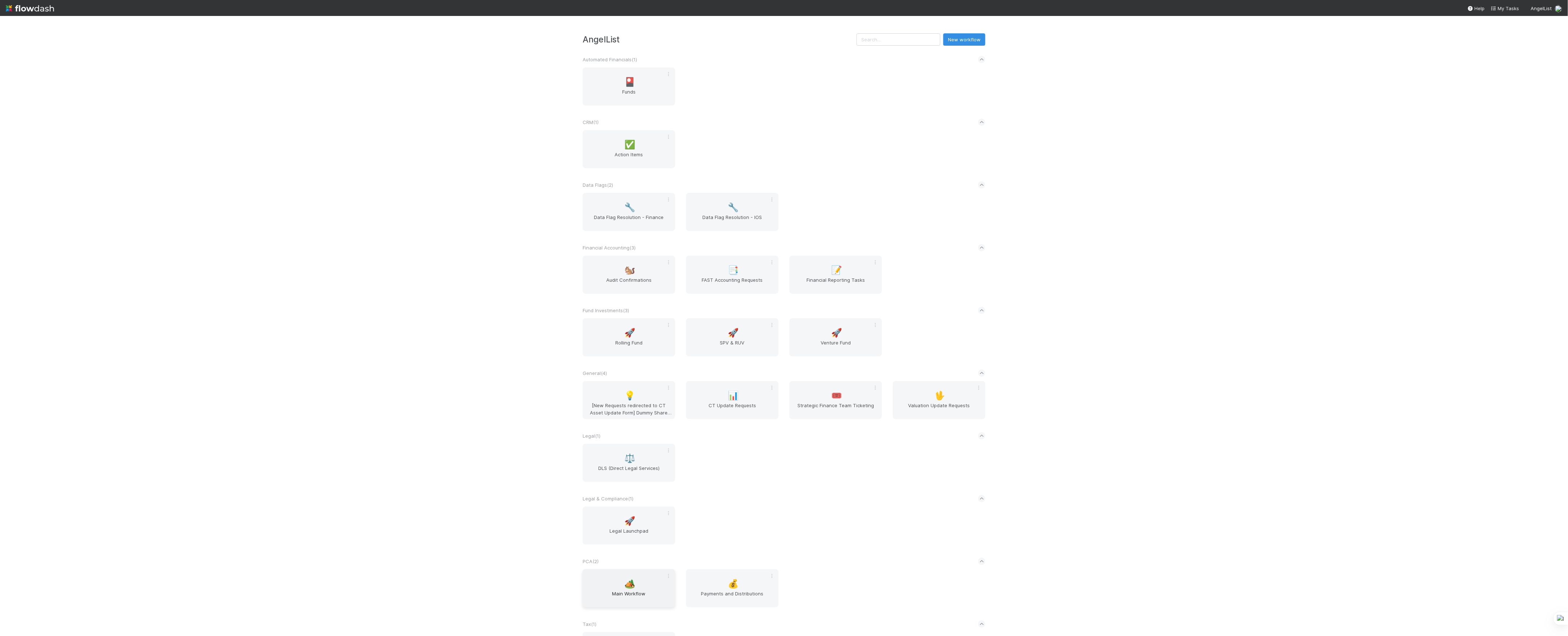
click at [618, 586] on div "🏕️ Main Workflow" at bounding box center [628, 588] width 92 height 38
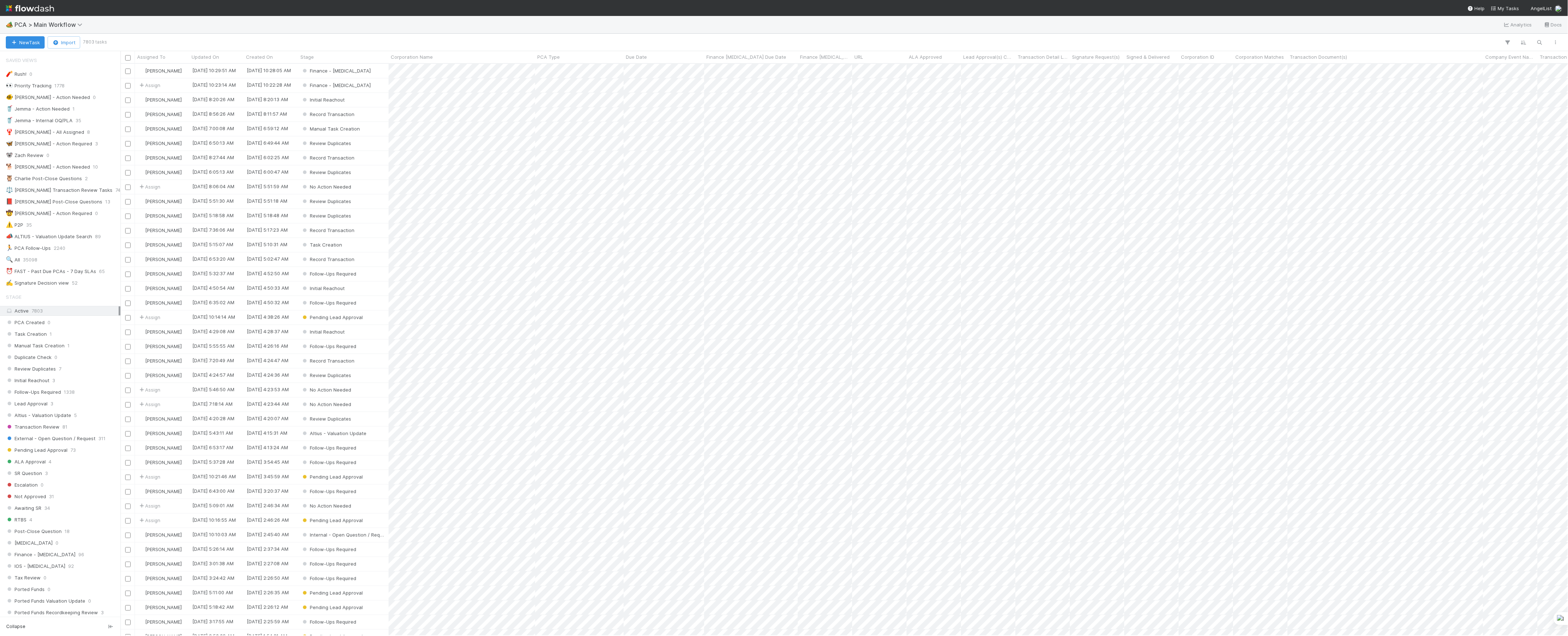
scroll to position [8, 8]
click at [40, 44] on button "New Task" at bounding box center [25, 42] width 39 height 12
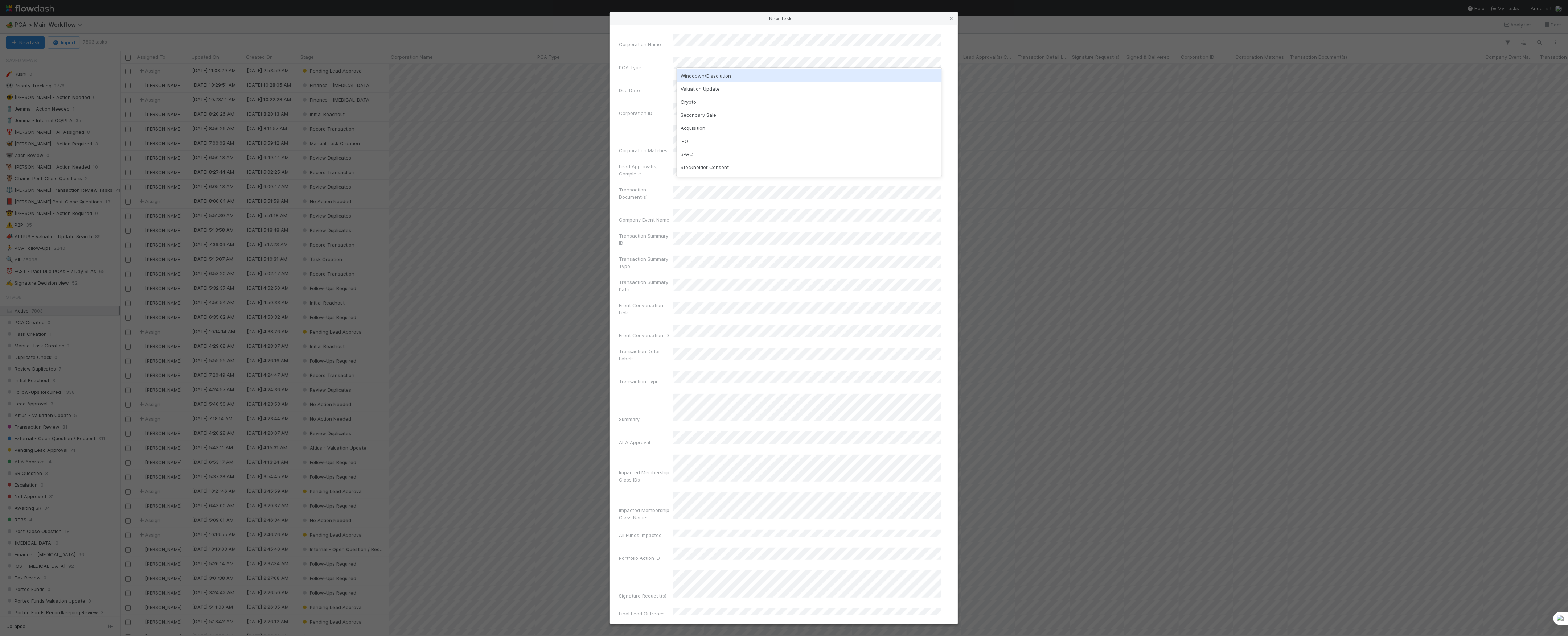
click at [751, 77] on div "Winddown/Dissolution" at bounding box center [809, 76] width 265 height 13
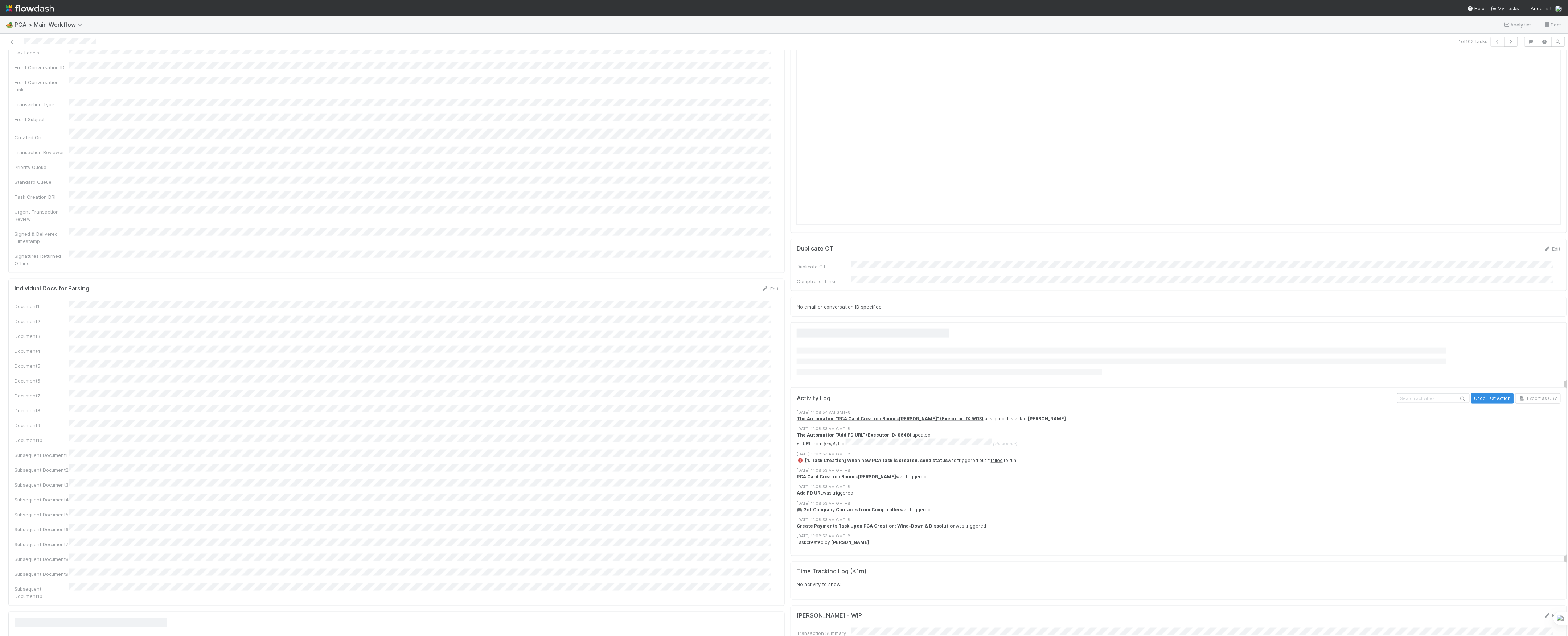
scroll to position [677, 0]
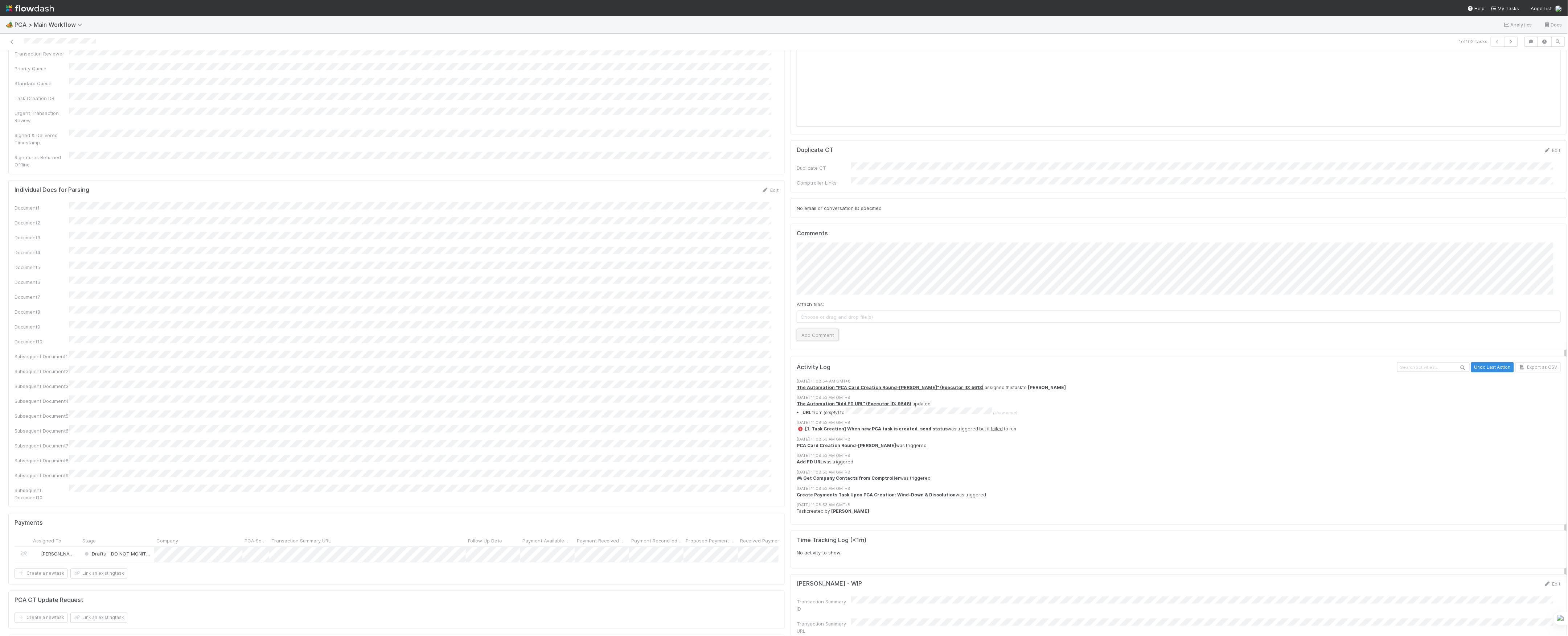
click at [800, 329] on button "Add Comment" at bounding box center [818, 335] width 42 height 12
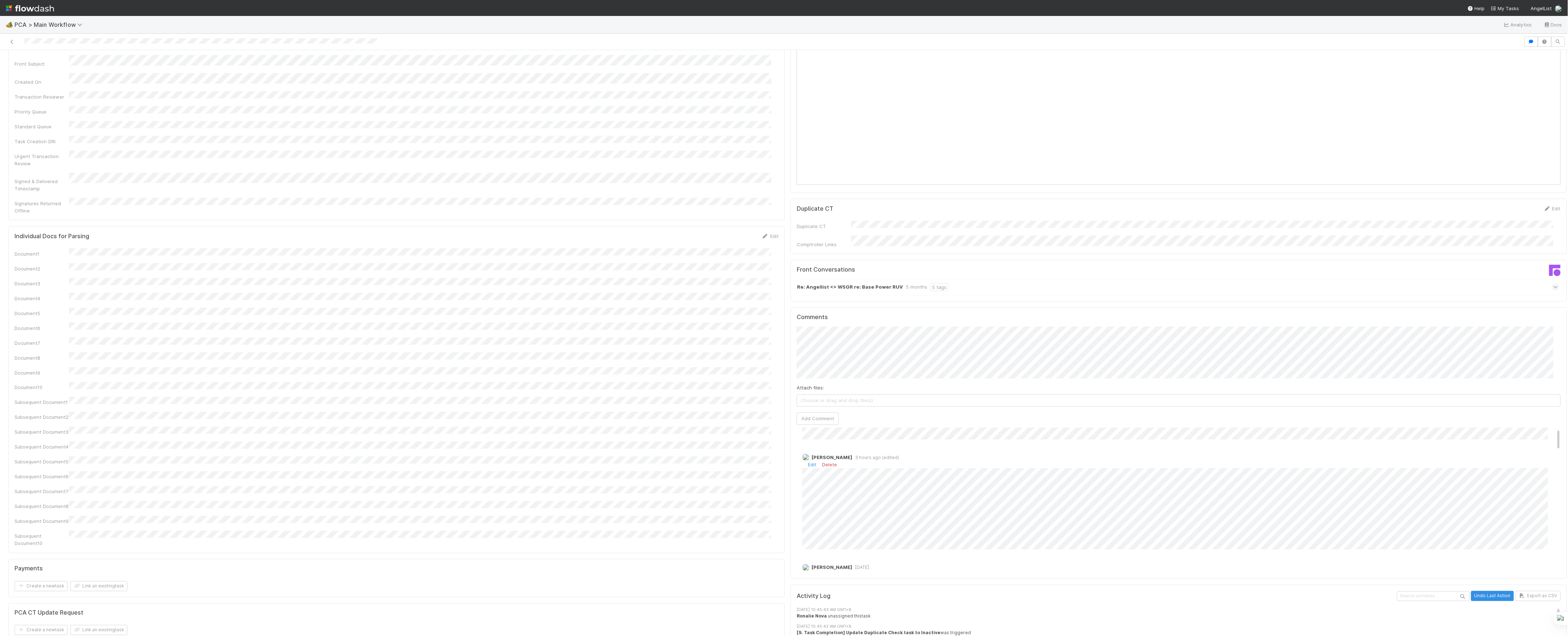
scroll to position [48, 0]
